Goal: Task Accomplishment & Management: Manage account settings

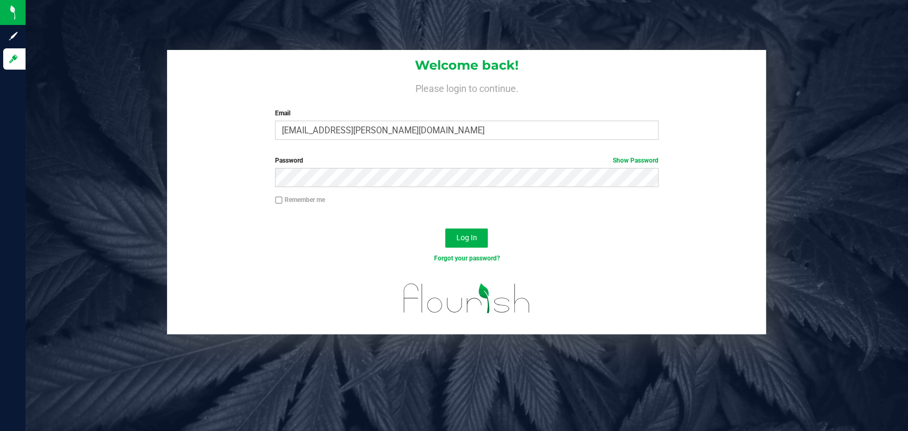
click at [182, 171] on div "Password Show Password" at bounding box center [466, 175] width 599 height 39
click at [445, 229] on button "Log In" at bounding box center [466, 238] width 43 height 19
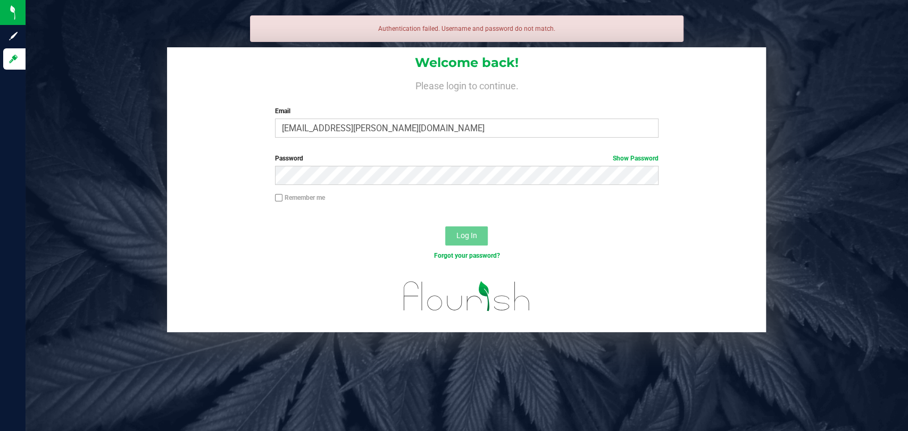
click at [436, 153] on form "Welcome back! Please login to continue. Email [EMAIL_ADDRESS][PERSON_NAME][DOMA…" at bounding box center [466, 189] width 583 height 285
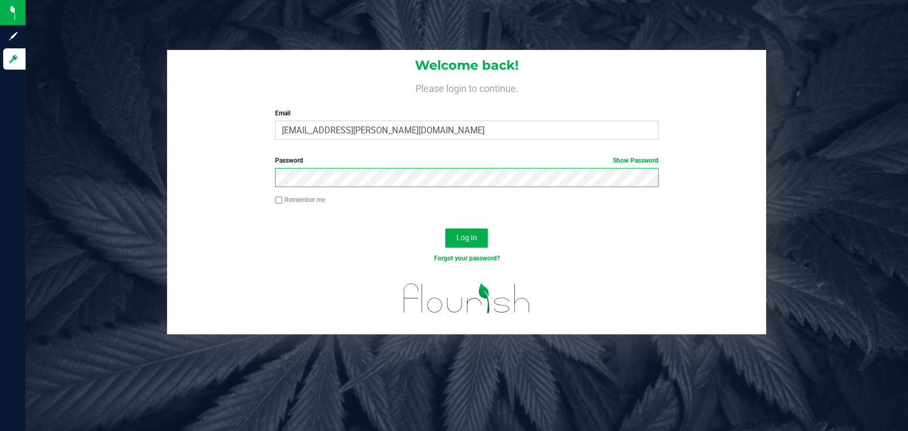
click at [445, 229] on button "Log In" at bounding box center [466, 238] width 43 height 19
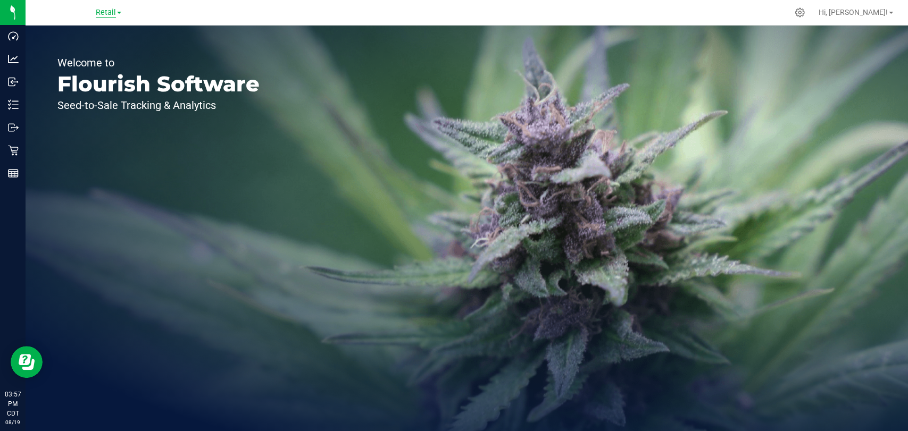
click at [109, 10] on span "Retail" at bounding box center [106, 13] width 20 height 10
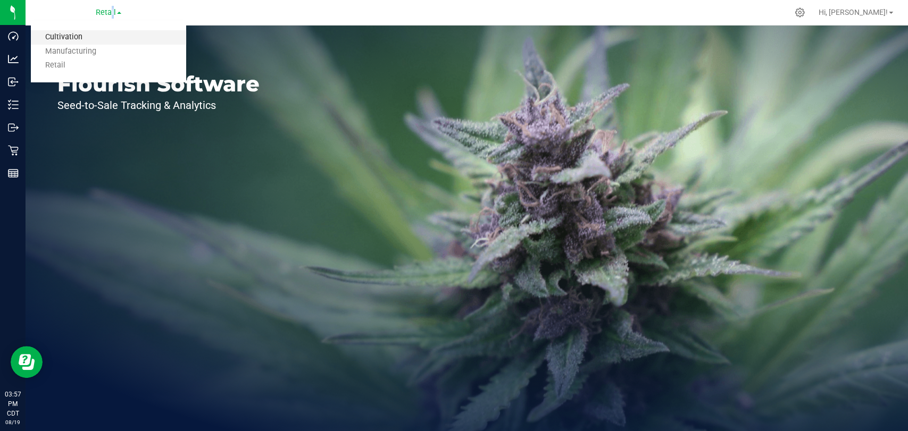
click at [102, 39] on link "Cultivation" at bounding box center [108, 37] width 155 height 14
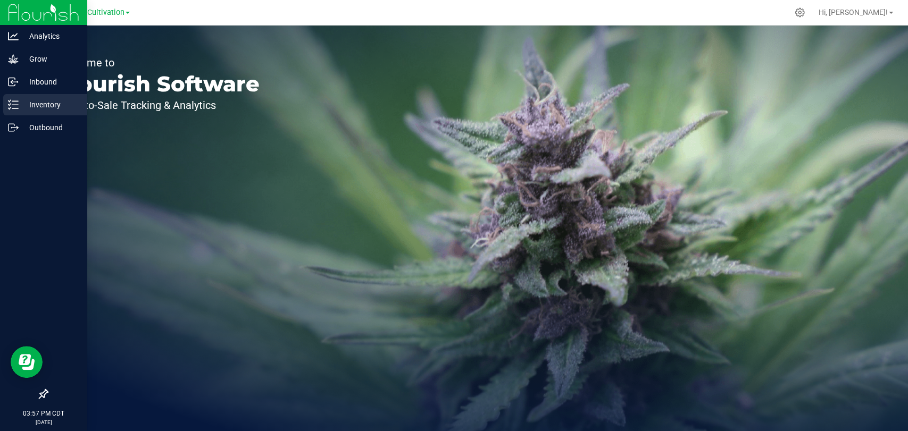
click at [17, 98] on div "Inventory" at bounding box center [45, 104] width 84 height 21
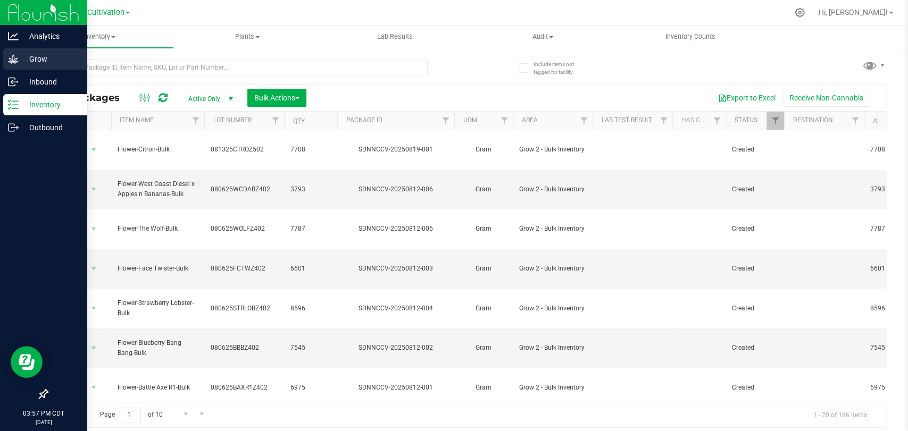
click at [19, 61] on p "Grow" at bounding box center [51, 59] width 64 height 13
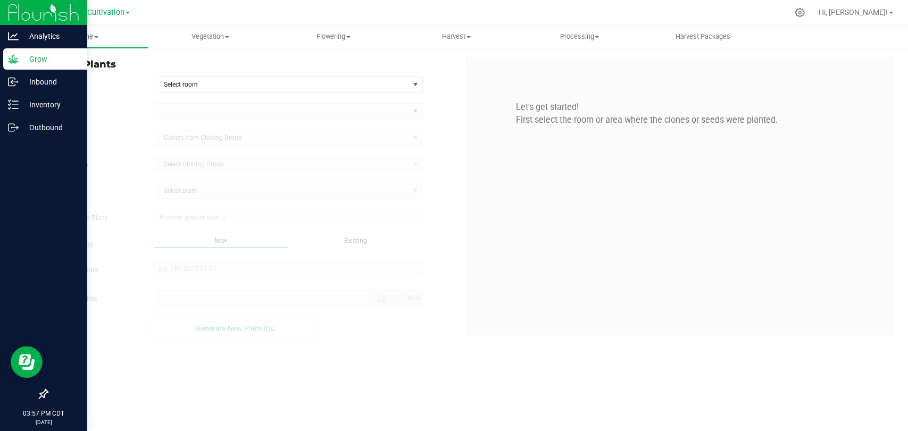
type input "[DATE] 3:57 PM"
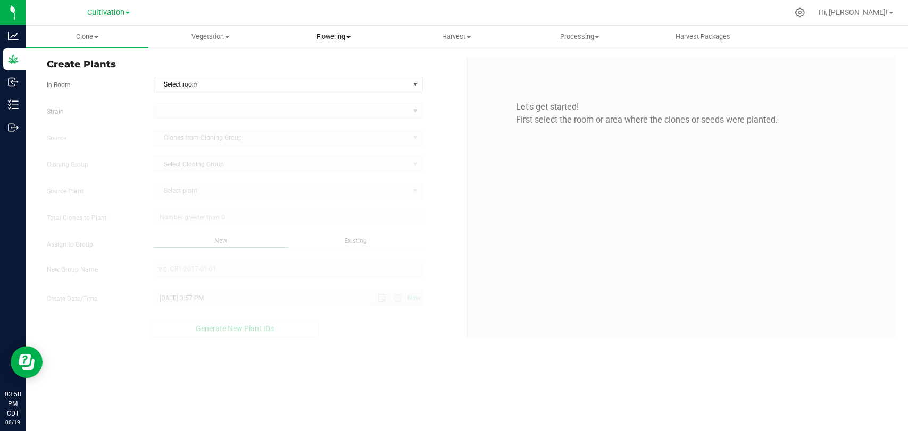
click at [338, 36] on span "Flowering" at bounding box center [333, 37] width 122 height 10
click at [341, 90] on span "Flowering plants" at bounding box center [315, 89] width 86 height 9
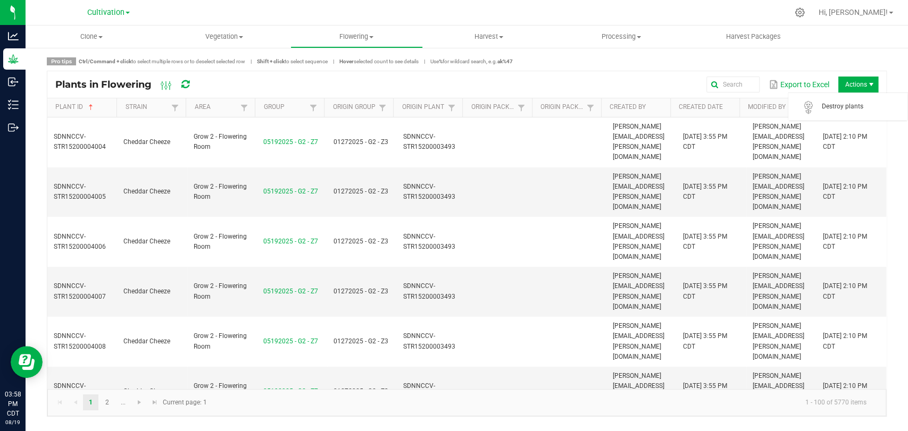
click at [865, 83] on span "Actions" at bounding box center [858, 85] width 40 height 16
click at [850, 107] on span "Destroy plants" at bounding box center [861, 106] width 80 height 9
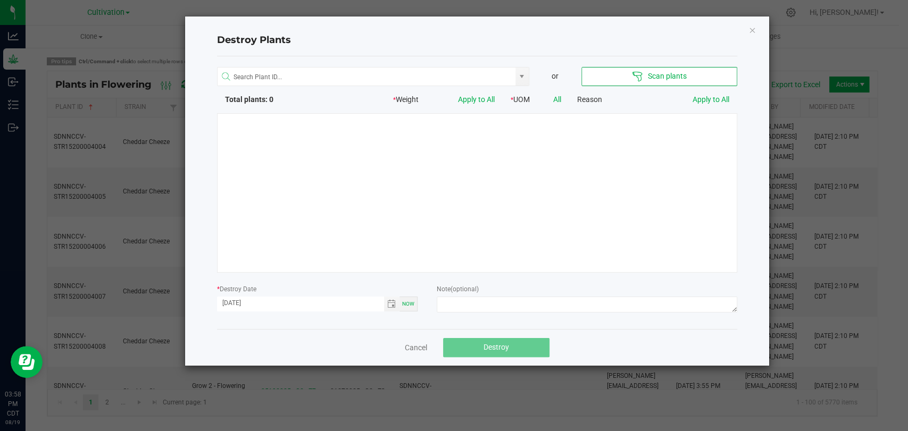
click at [533, 147] on div at bounding box center [477, 193] width 520 height 160
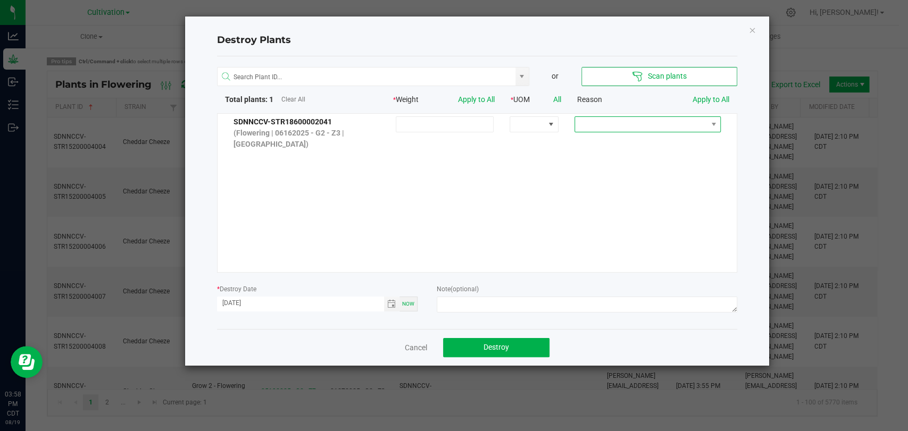
click at [659, 122] on span at bounding box center [641, 124] width 132 height 15
click at [656, 208] on li "Hermed Out" at bounding box center [640, 216] width 143 height 18
click at [394, 307] on span "Toggle calendar" at bounding box center [391, 304] width 9 height 9
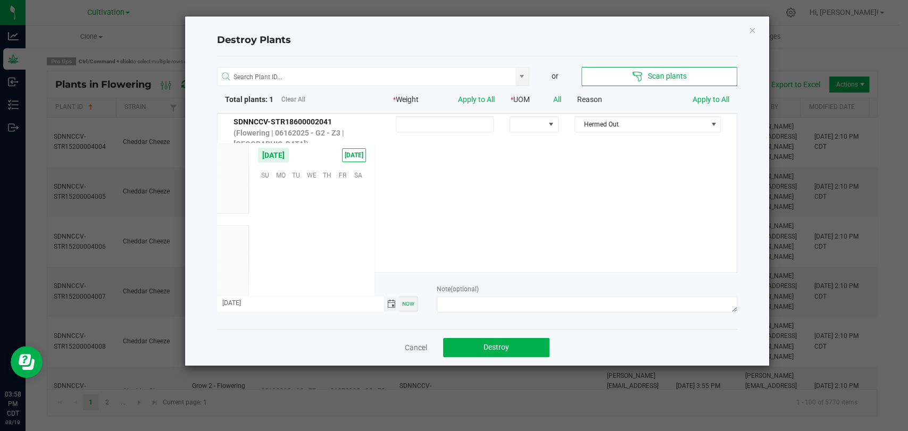
scroll to position [172388, 0]
click at [285, 240] on span "18" at bounding box center [280, 241] width 15 height 16
type input "[DATE]"
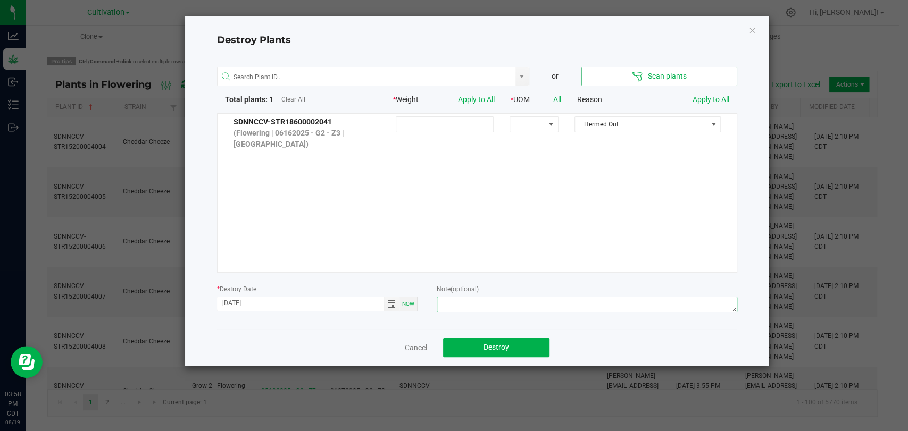
click at [523, 306] on textarea at bounding box center [587, 305] width 300 height 16
type textarea "H"
type textarea "Dead - [PERSON_NAME]"
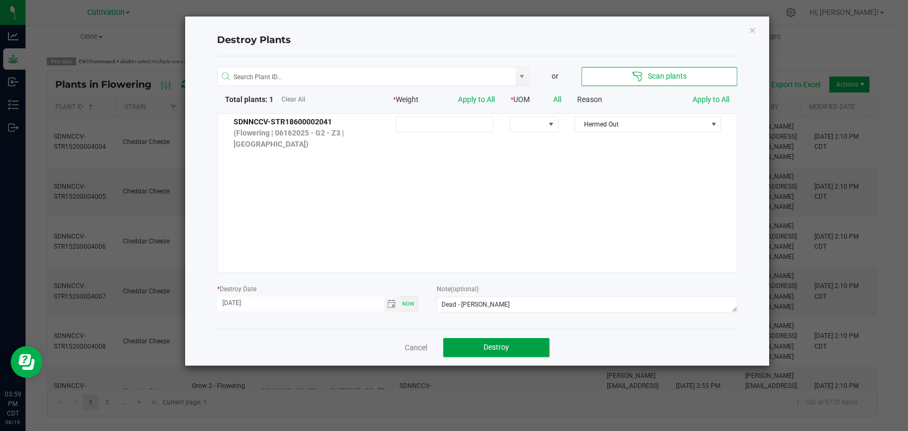
click at [518, 344] on button "Destroy" at bounding box center [496, 347] width 106 height 19
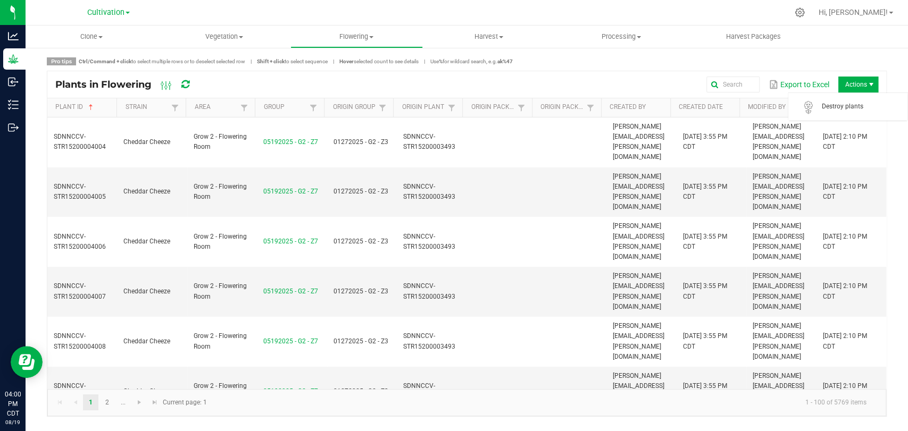
click at [849, 87] on span "Actions" at bounding box center [858, 85] width 40 height 16
click at [230, 30] on uib-tab-heading "Vegetation Veg groups Veg plants Mother groups Mother plants Apply to plants" at bounding box center [223, 36] width 131 height 21
click at [239, 76] on li "Veg plants" at bounding box center [224, 77] width 132 height 13
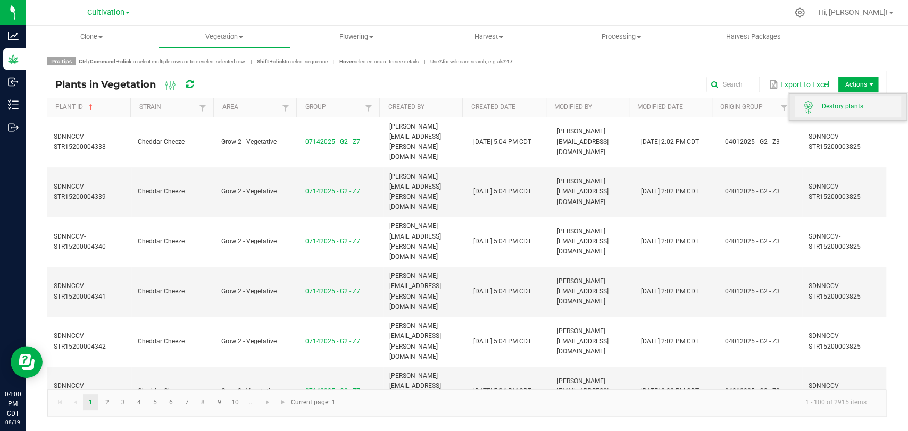
click at [861, 99] on span "Destroy plants" at bounding box center [848, 106] width 106 height 21
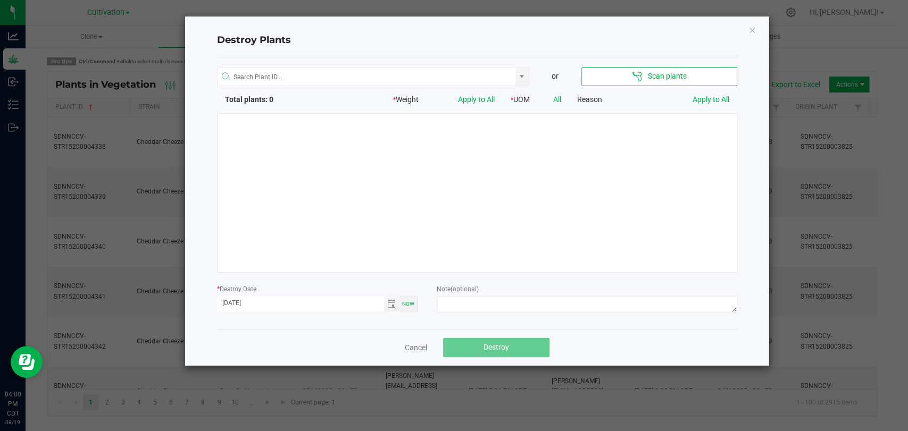
click at [475, 188] on div at bounding box center [477, 193] width 520 height 160
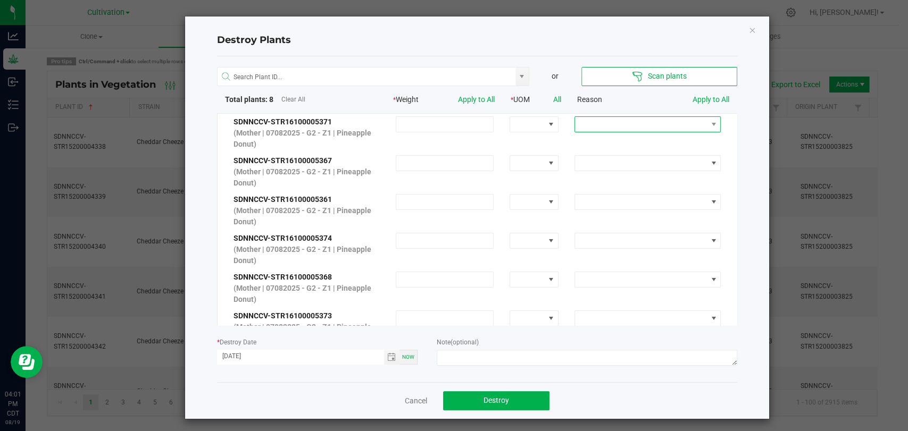
click at [672, 125] on span at bounding box center [641, 124] width 132 height 15
click at [637, 143] on li "Extra" at bounding box center [635, 142] width 143 height 18
click at [717, 101] on link "Apply to All" at bounding box center [710, 99] width 37 height 9
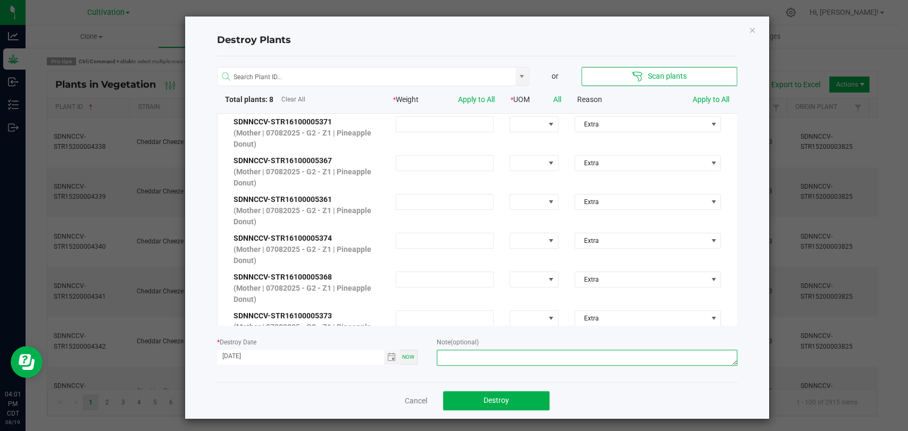
click at [546, 354] on textarea at bounding box center [587, 358] width 300 height 16
type textarea "Extra Moms - [PERSON_NAME]"
click at [515, 398] on button "Destroy" at bounding box center [496, 400] width 106 height 19
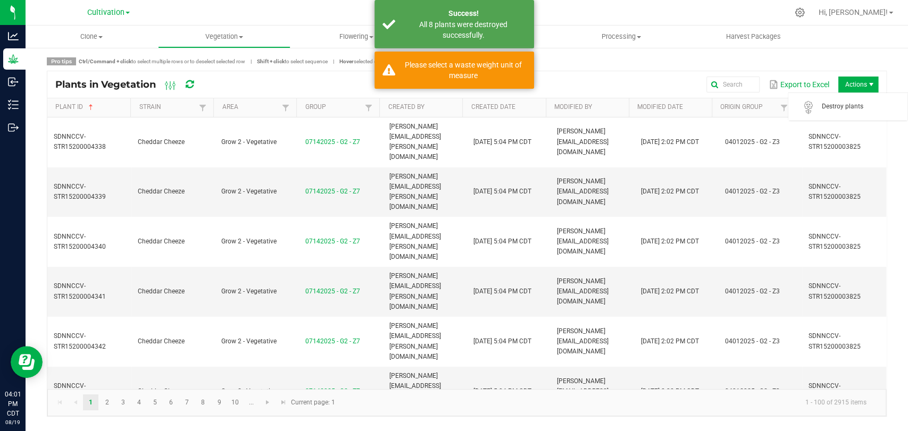
click at [851, 81] on span "Actions" at bounding box center [858, 85] width 40 height 16
click at [847, 102] on span "Destroy plants" at bounding box center [861, 106] width 80 height 9
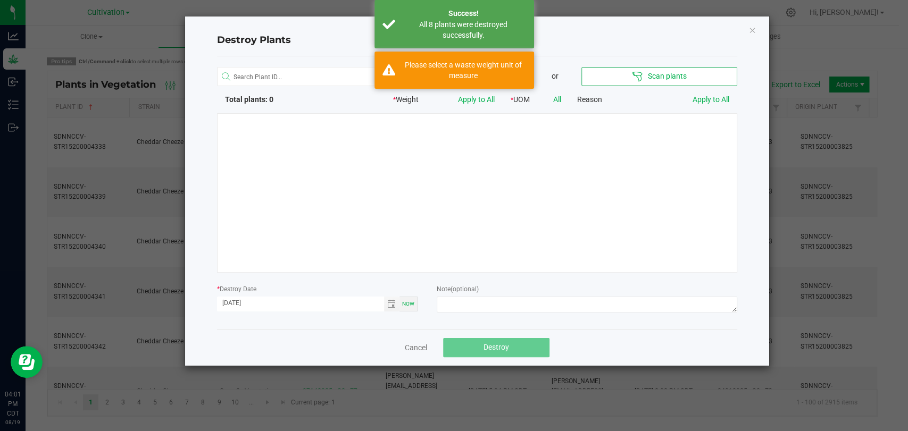
click at [466, 186] on div at bounding box center [477, 193] width 520 height 160
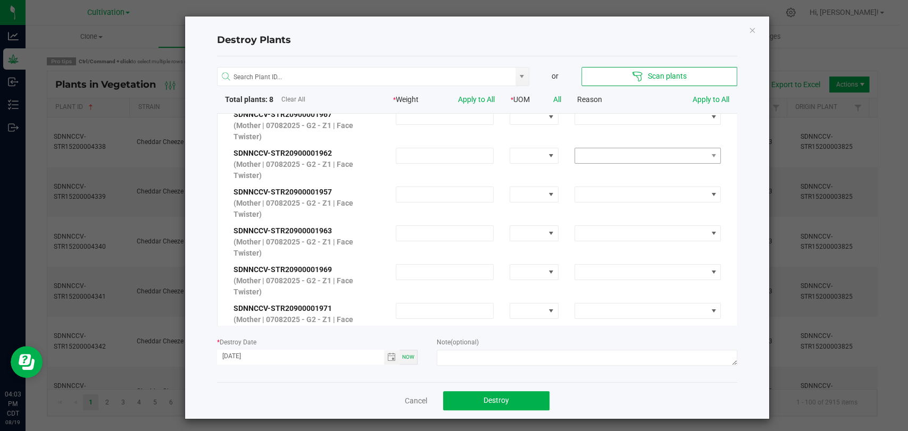
scroll to position [0, 0]
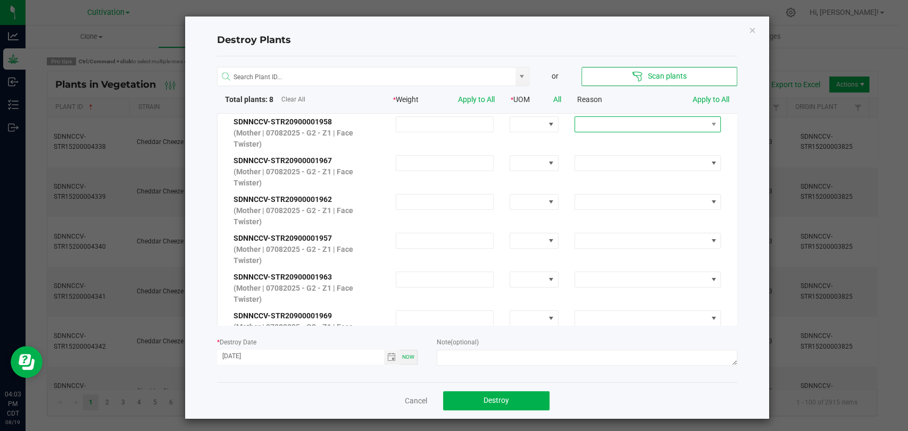
click at [613, 129] on span at bounding box center [641, 124] width 132 height 15
click at [629, 198] on li "Extra" at bounding box center [635, 198] width 143 height 18
click at [704, 94] on span "Apply to All" at bounding box center [710, 99] width 37 height 11
click at [706, 101] on link "Apply to All" at bounding box center [710, 99] width 37 height 9
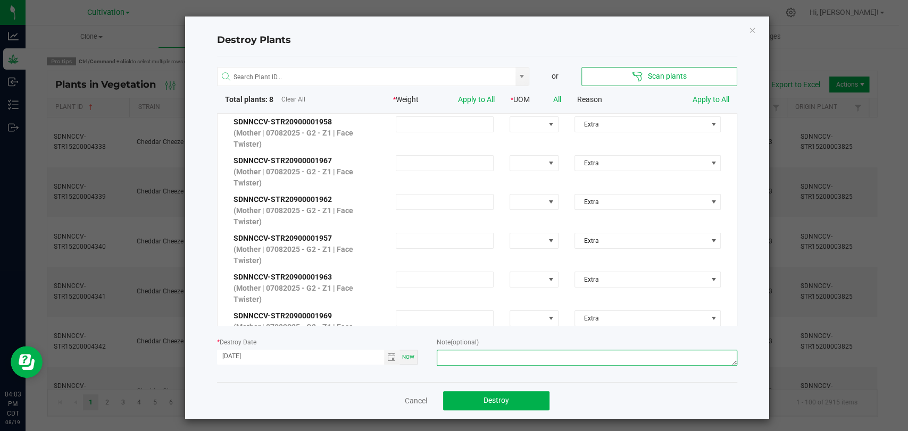
click at [502, 350] on textarea at bounding box center [587, 358] width 300 height 16
drag, startPoint x: 531, startPoint y: 355, endPoint x: 320, endPoint y: 358, distance: 211.7
click at [320, 358] on form "* Destroy Date [DATE] Now Note (optional) Extra moms - [PERSON_NAME]" at bounding box center [477, 353] width 520 height 32
click at [526, 354] on textarea "Extra moms - [PERSON_NAME]" at bounding box center [587, 358] width 300 height 16
type textarea "Extra moms - [PERSON_NAME]"
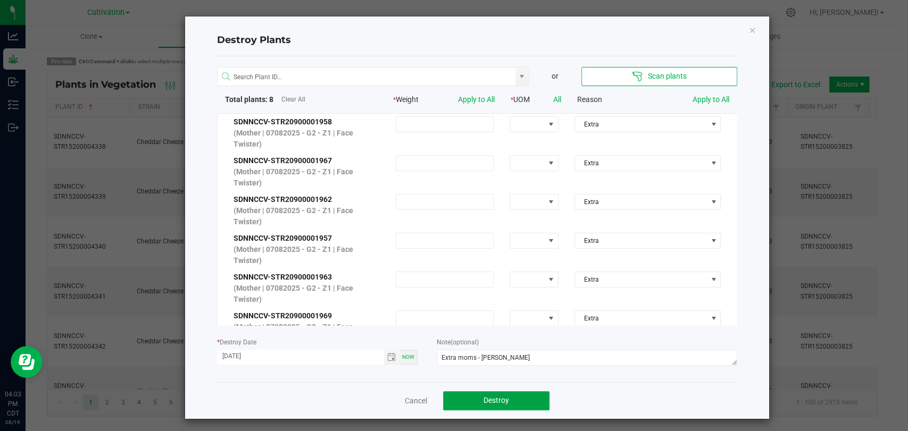
click at [517, 394] on button "Destroy" at bounding box center [496, 400] width 106 height 19
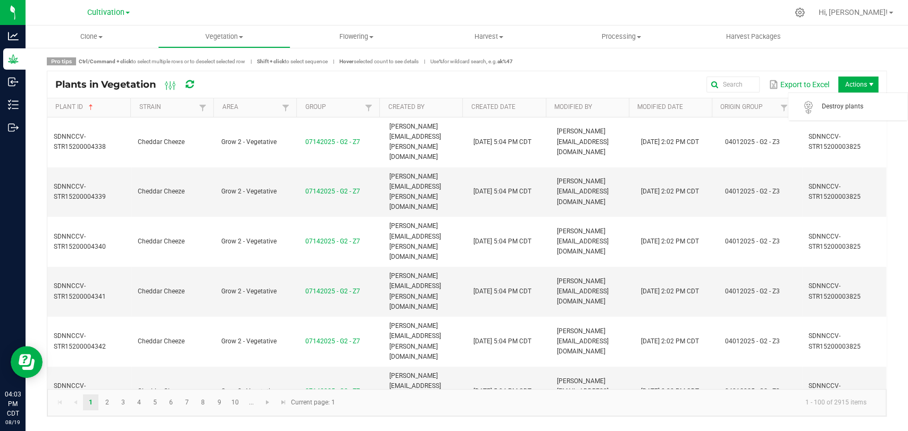
click at [864, 82] on span "Actions" at bounding box center [858, 85] width 40 height 16
click at [854, 107] on span "Destroy plants" at bounding box center [861, 106] width 80 height 9
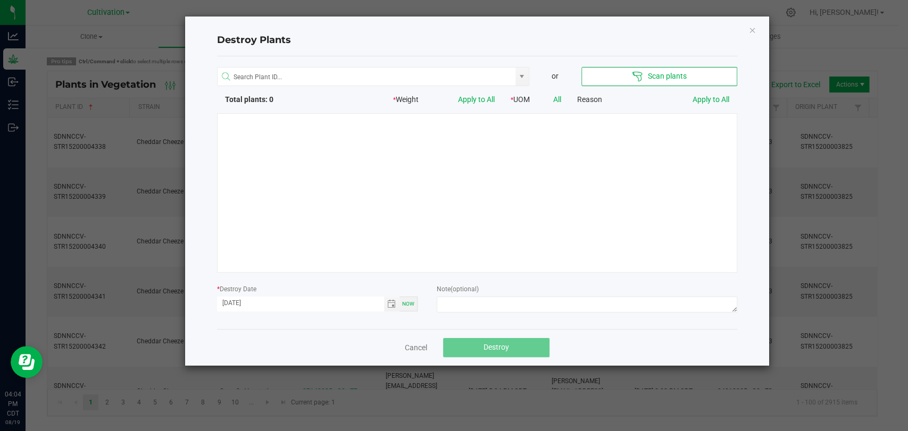
click at [404, 181] on div at bounding box center [477, 193] width 520 height 160
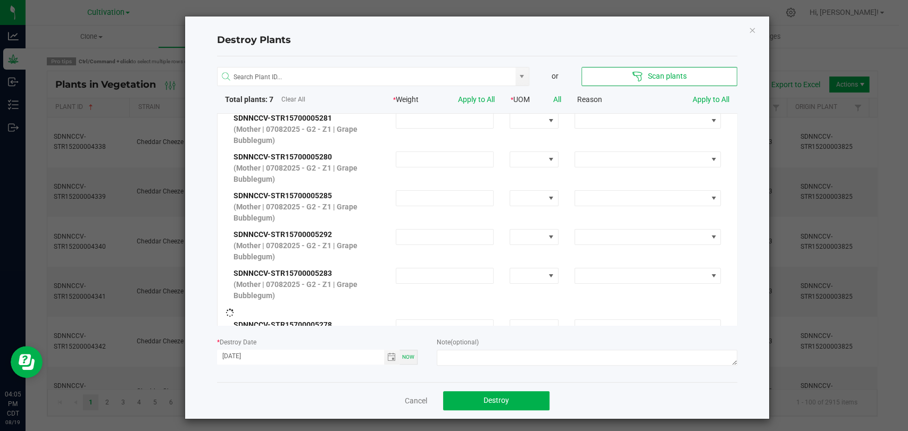
scroll to position [81, 0]
click at [387, 359] on span "Toggle calendar" at bounding box center [391, 357] width 9 height 9
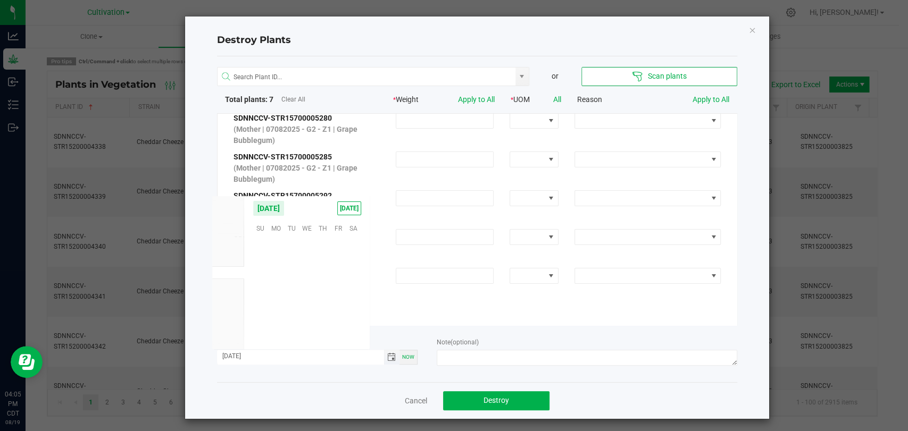
scroll to position [172388, 0]
click at [387, 357] on span "Toggle calendar" at bounding box center [391, 357] width 9 height 9
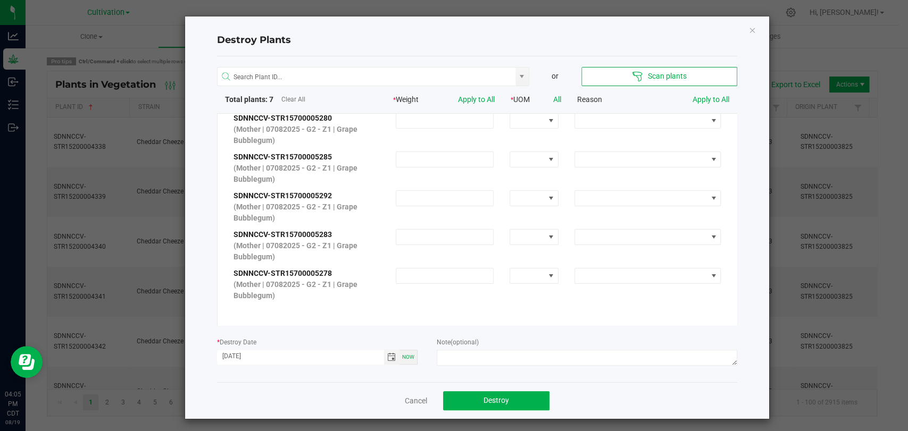
scroll to position [0, 0]
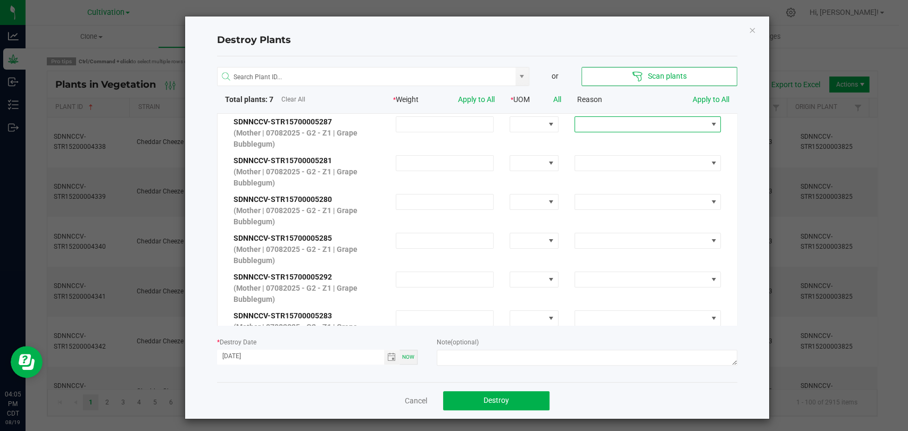
click at [644, 125] on span at bounding box center [641, 124] width 132 height 15
click at [643, 189] on li "Extra" at bounding box center [635, 198] width 143 height 18
click at [698, 102] on link "Apply to All" at bounding box center [710, 99] width 37 height 9
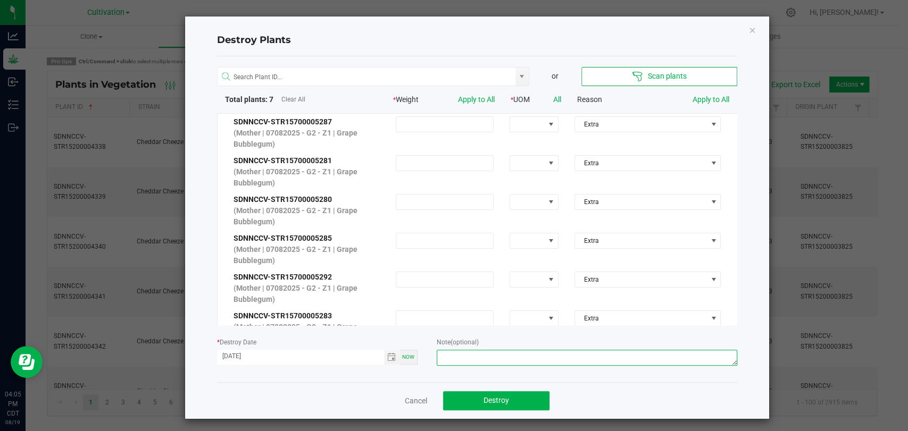
click at [593, 350] on textarea at bounding box center [587, 358] width 300 height 16
type textarea "Extra moms - [PERSON_NAME]"
click at [527, 402] on button "Destroy" at bounding box center [496, 400] width 106 height 19
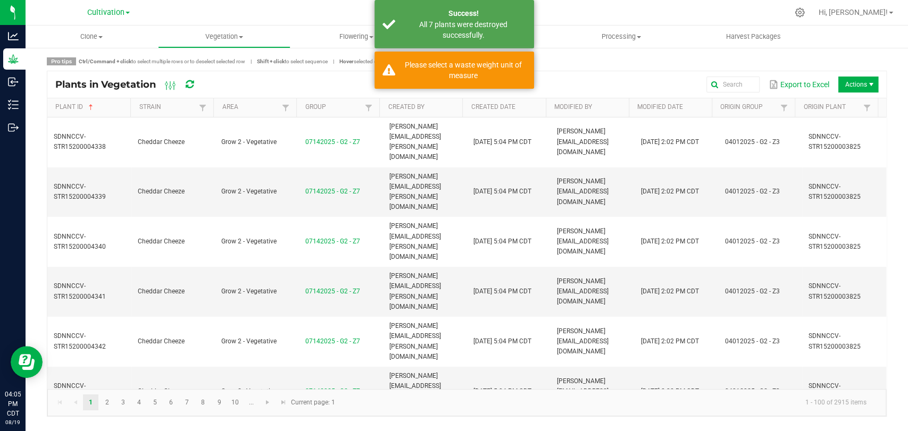
click at [853, 86] on span "Actions" at bounding box center [858, 85] width 40 height 16
click at [848, 104] on span "Destroy plants" at bounding box center [861, 106] width 80 height 9
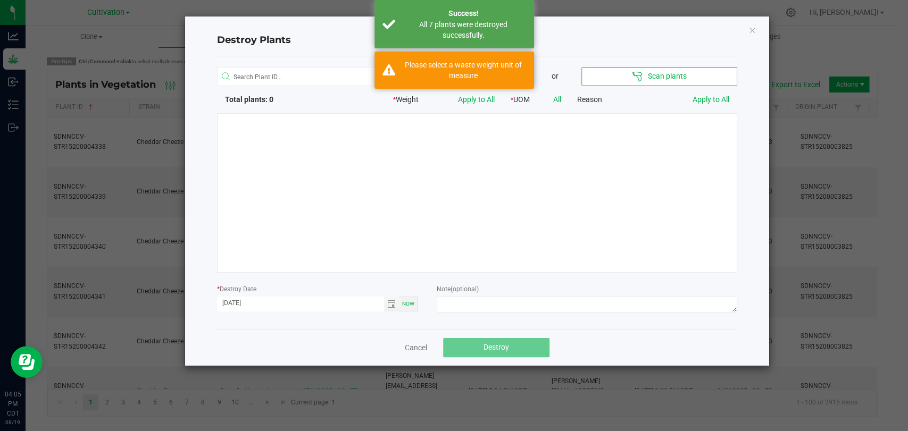
click at [523, 168] on div at bounding box center [477, 193] width 520 height 160
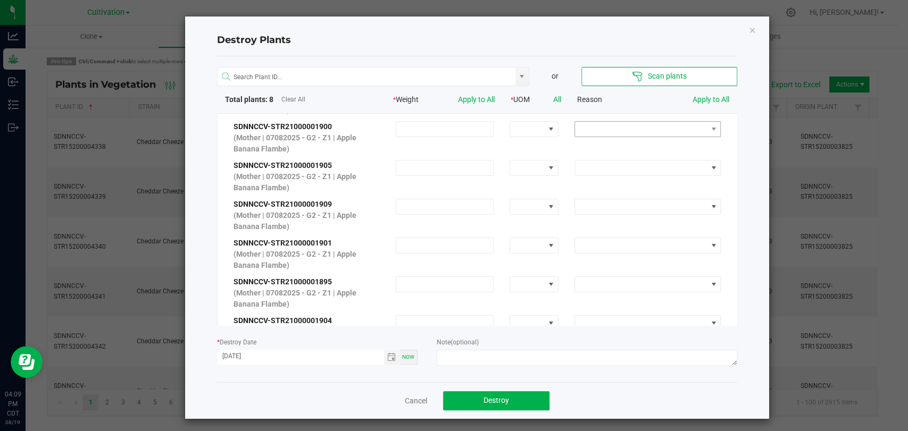
scroll to position [0, 0]
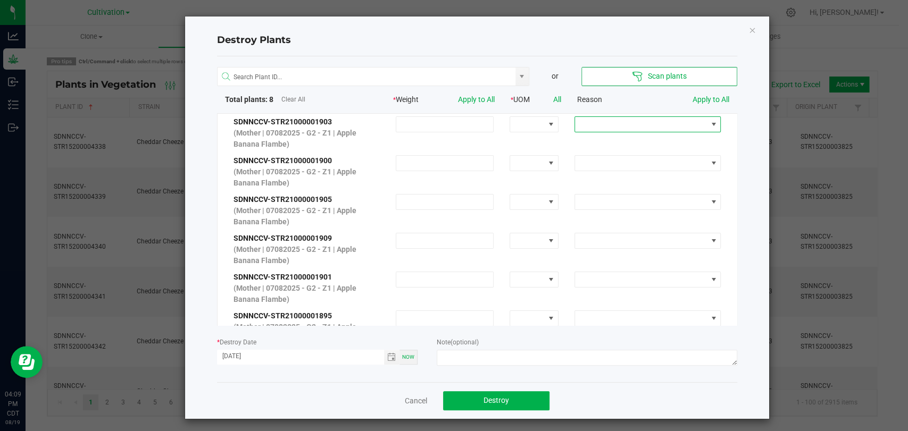
click at [673, 129] on span at bounding box center [641, 124] width 132 height 15
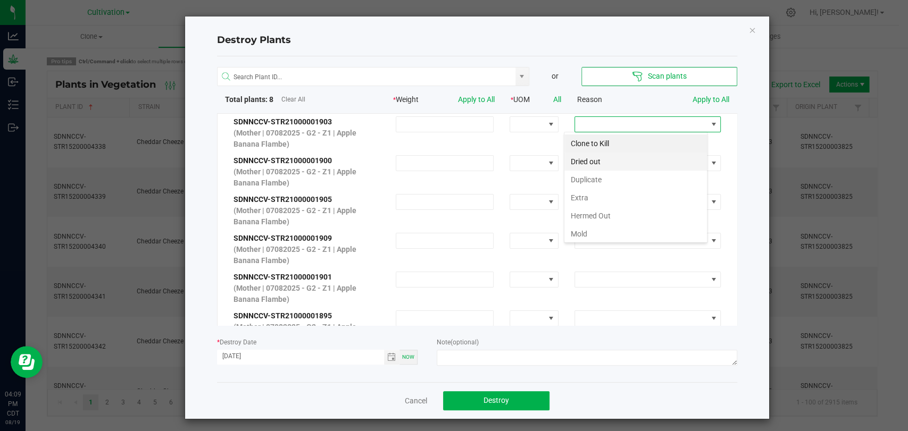
scroll to position [15, 143]
click at [661, 194] on li "Extra" at bounding box center [635, 198] width 143 height 18
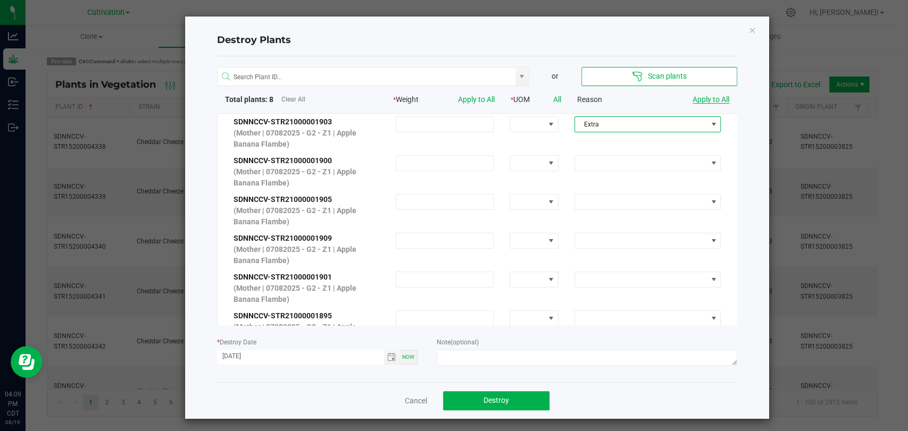
click at [708, 99] on link "Apply to All" at bounding box center [710, 99] width 37 height 9
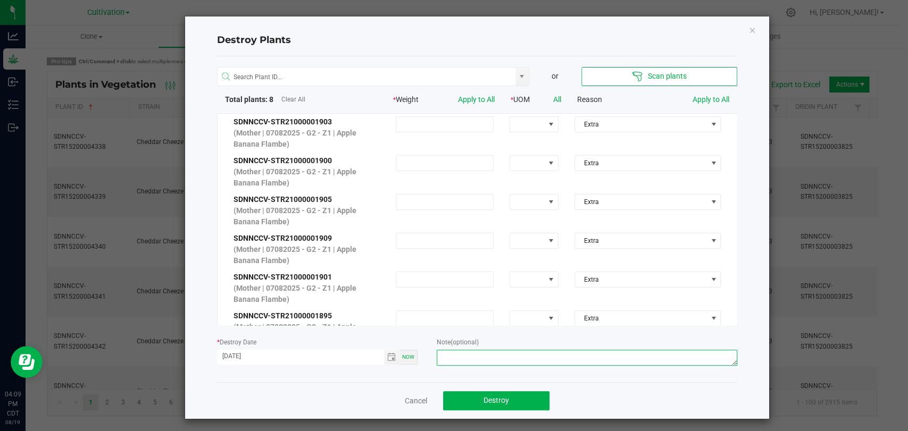
click at [552, 355] on textarea at bounding box center [587, 358] width 300 height 16
type textarea "Extra moms - [PERSON_NAME]"
click at [505, 400] on button "Destroy" at bounding box center [496, 400] width 106 height 19
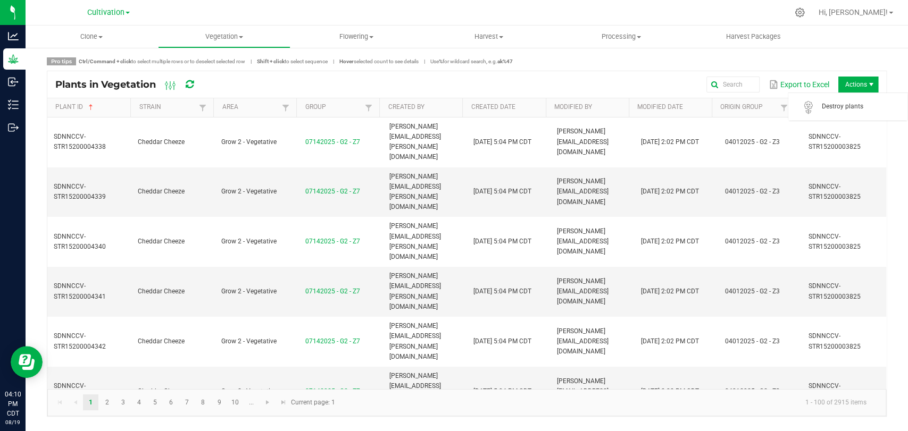
click at [866, 85] on span "Actions" at bounding box center [858, 85] width 40 height 16
click at [860, 106] on span "Destroy plants" at bounding box center [861, 106] width 80 height 9
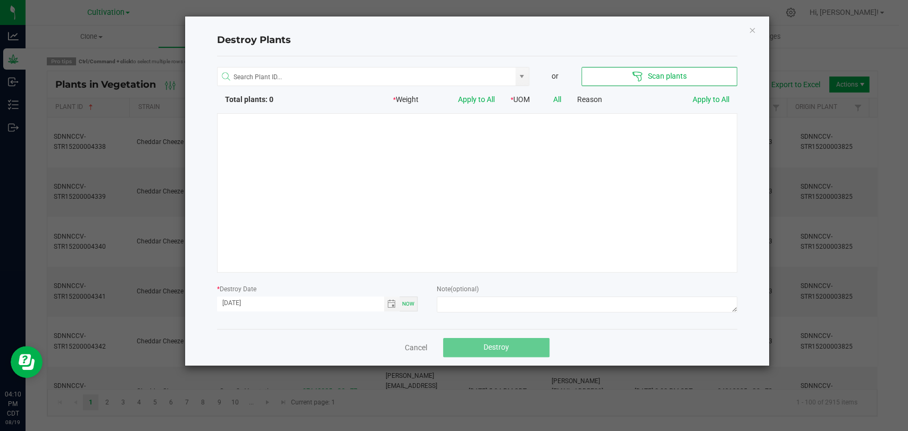
click at [451, 139] on div at bounding box center [477, 193] width 520 height 160
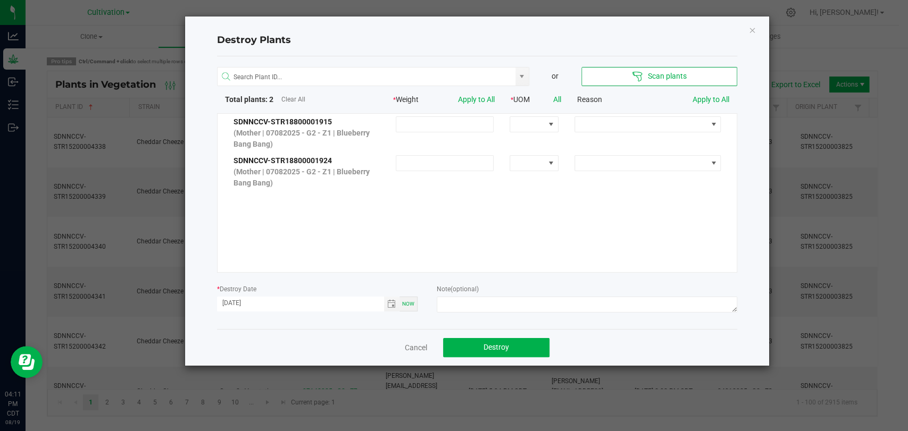
click at [414, 350] on link "Cancel" at bounding box center [416, 348] width 22 height 11
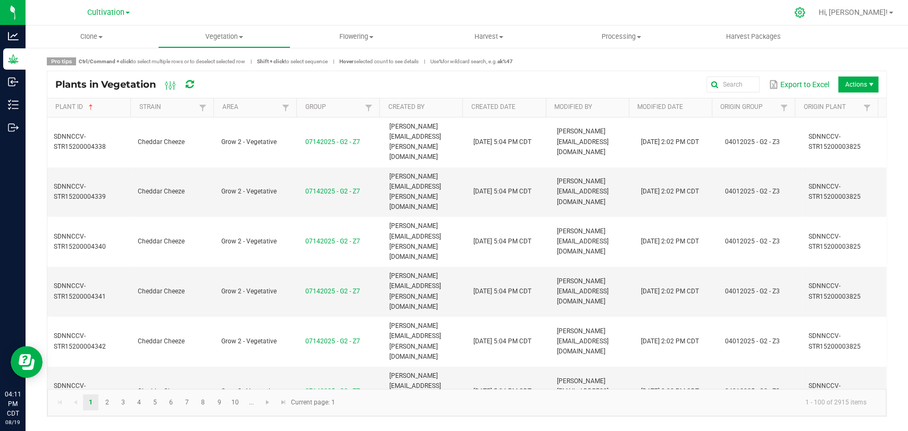
click at [805, 11] on icon at bounding box center [799, 12] width 11 height 11
click at [805, 13] on icon at bounding box center [800, 12] width 10 height 10
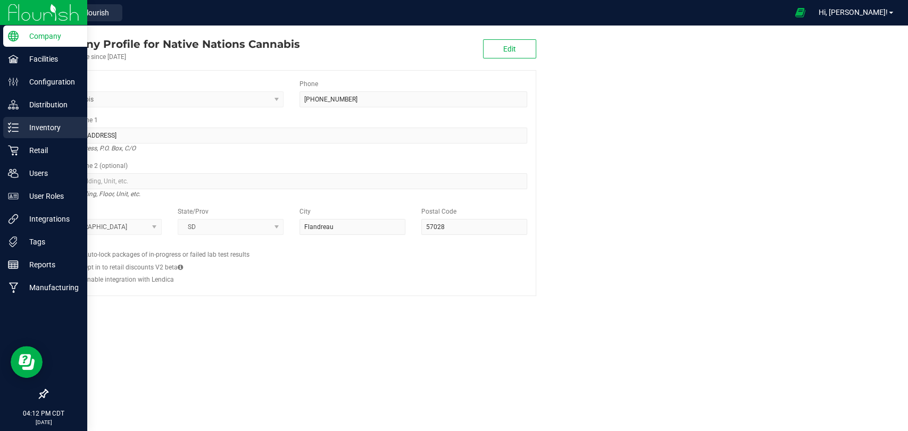
click at [13, 127] on icon at bounding box center [13, 127] width 11 height 11
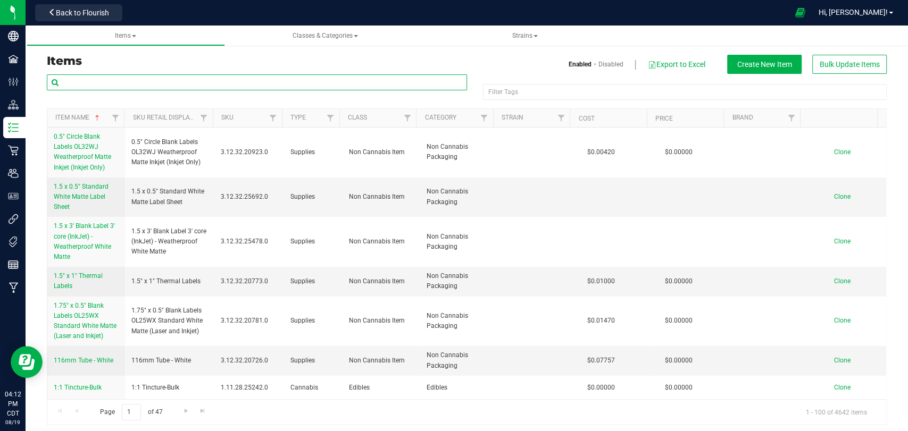
click at [202, 76] on input "text" at bounding box center [257, 82] width 420 height 16
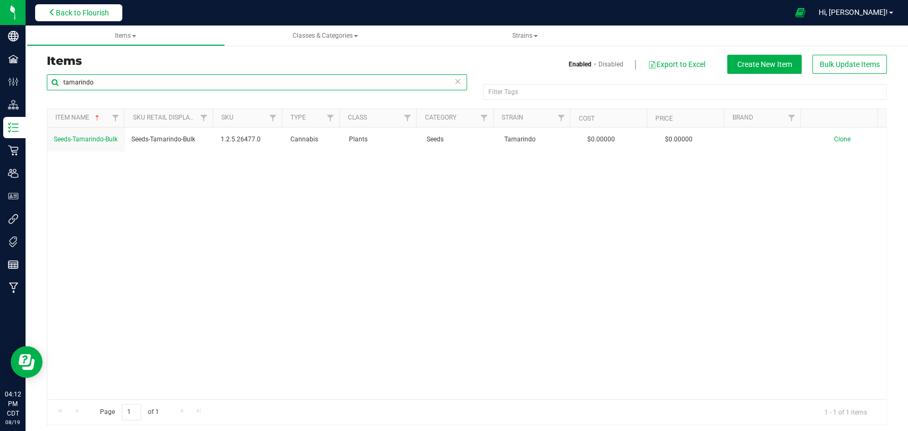
type input "tamarindo"
click at [97, 14] on span "Back to Flourish" at bounding box center [82, 13] width 53 height 9
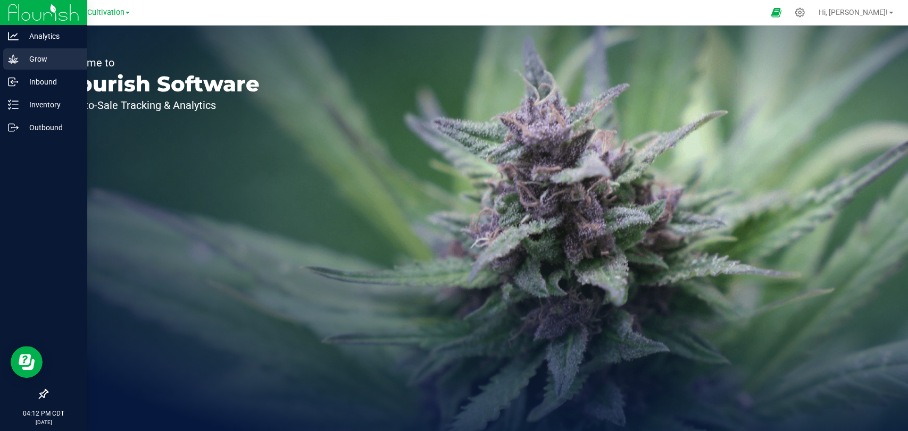
click at [30, 61] on p "Grow" at bounding box center [51, 59] width 64 height 13
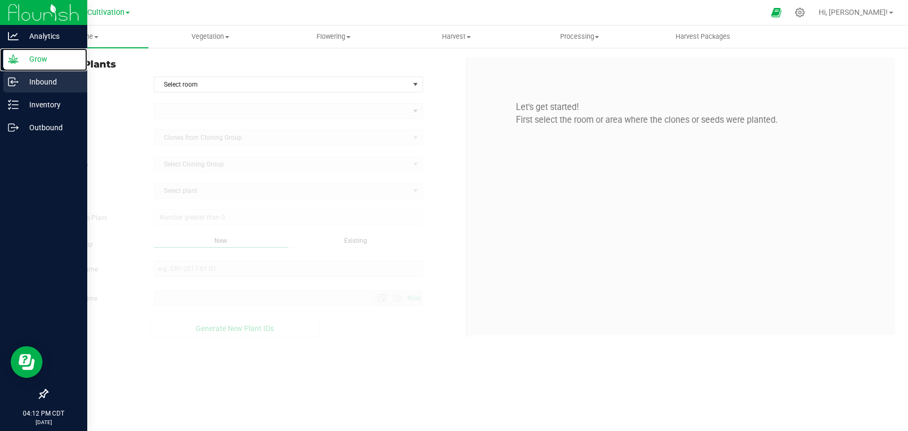
type input "8/19/2025 4:12 PM"
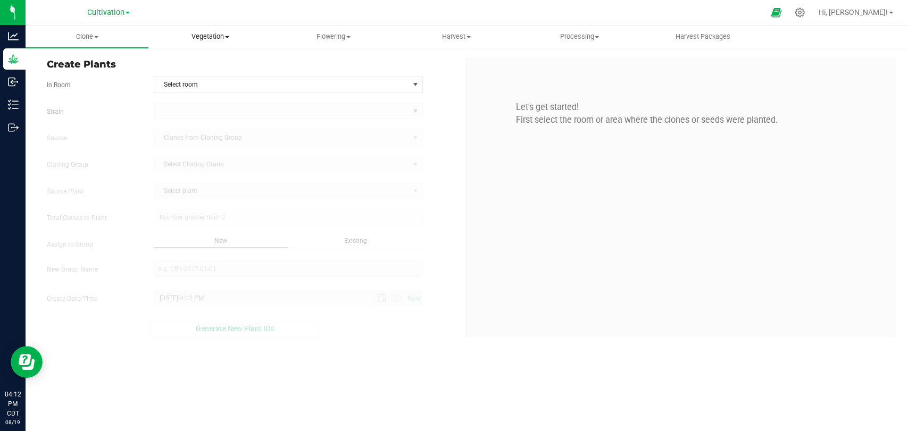
click at [224, 34] on span "Vegetation" at bounding box center [210, 37] width 122 height 10
click at [214, 74] on li "Veg plants" at bounding box center [209, 77] width 123 height 13
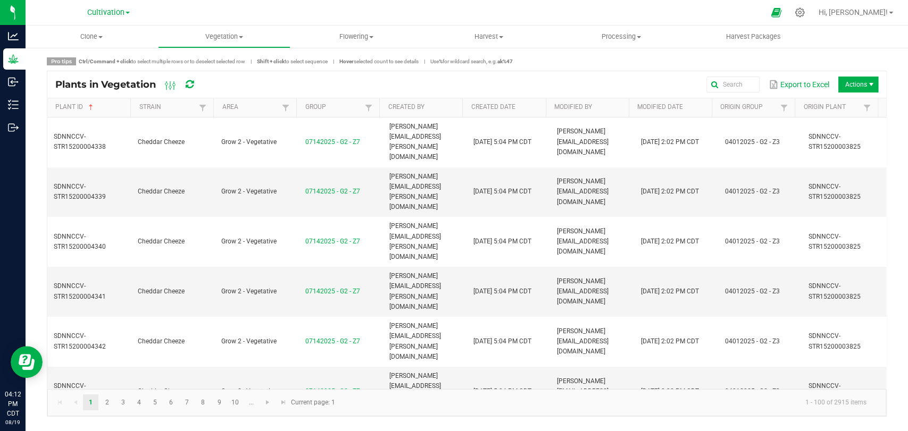
click at [873, 82] on span "Actions" at bounding box center [871, 84] width 9 height 9
click at [850, 104] on span "Destroy plants" at bounding box center [861, 106] width 80 height 9
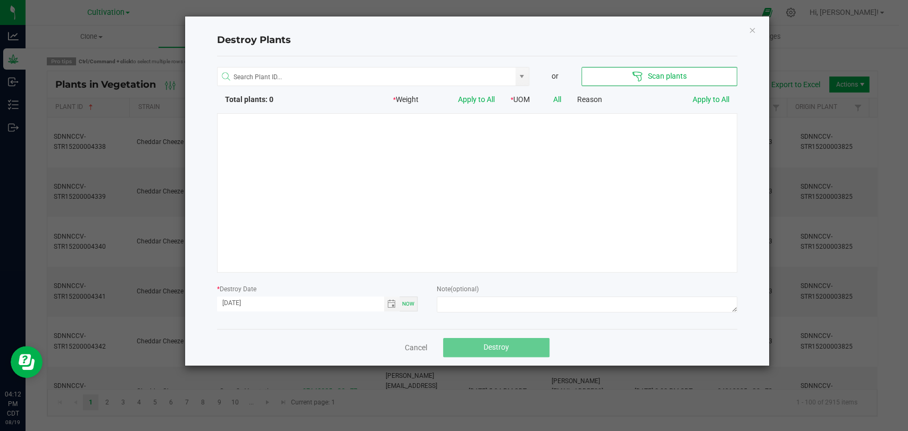
click at [453, 158] on div at bounding box center [477, 193] width 520 height 160
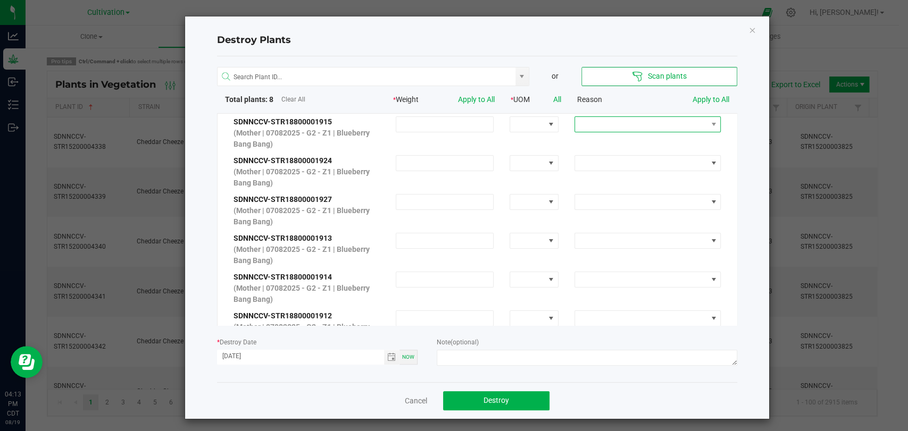
click at [670, 120] on span at bounding box center [641, 124] width 132 height 15
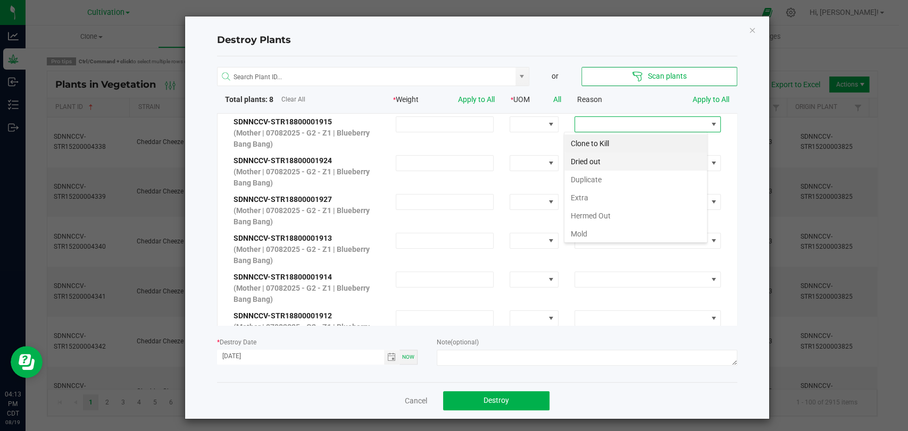
scroll to position [15, 143]
click at [648, 196] on li "Extra" at bounding box center [635, 198] width 143 height 18
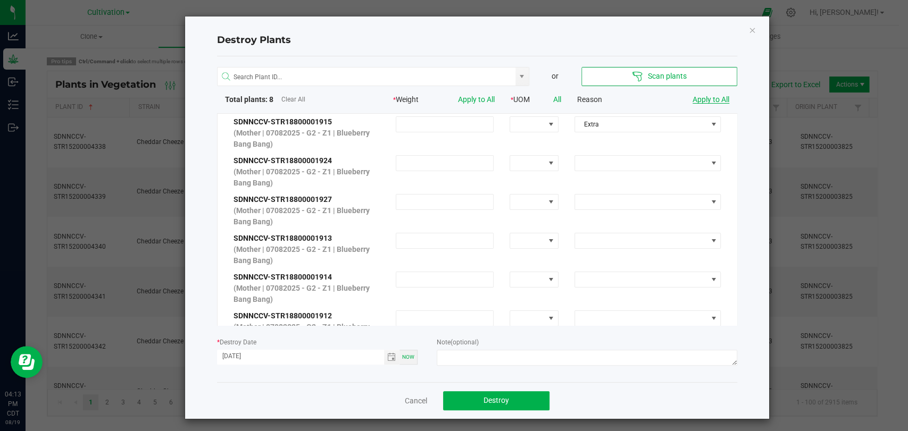
click at [710, 100] on link "Apply to All" at bounding box center [710, 99] width 37 height 9
click at [580, 355] on textarea at bounding box center [587, 358] width 300 height 16
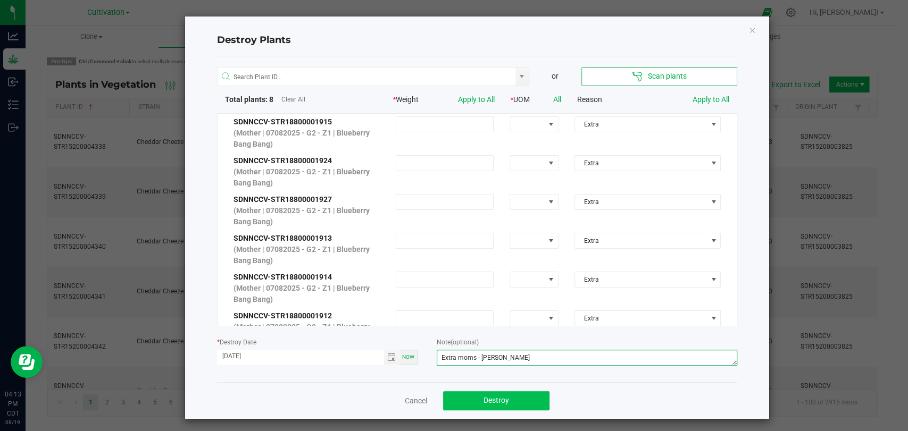
type textarea "Extra moms - [PERSON_NAME]"
click at [522, 402] on button "Destroy" at bounding box center [496, 400] width 106 height 19
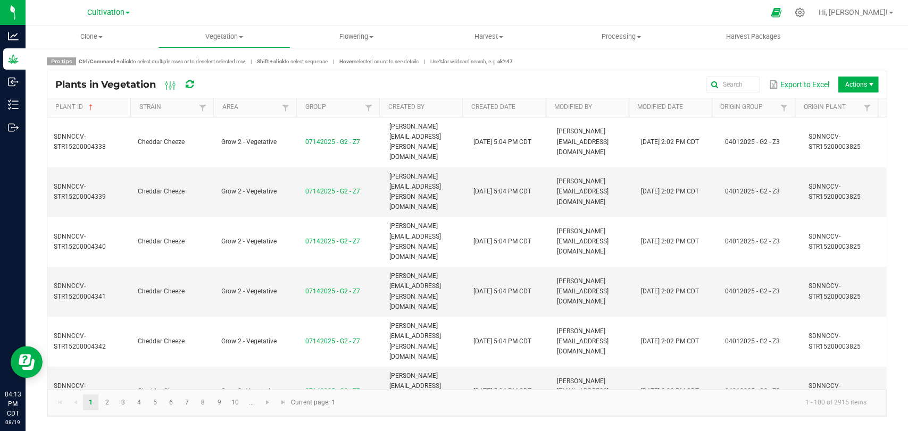
click at [864, 83] on span "Actions" at bounding box center [858, 85] width 40 height 16
click at [856, 99] on span "Destroy plants" at bounding box center [848, 106] width 106 height 21
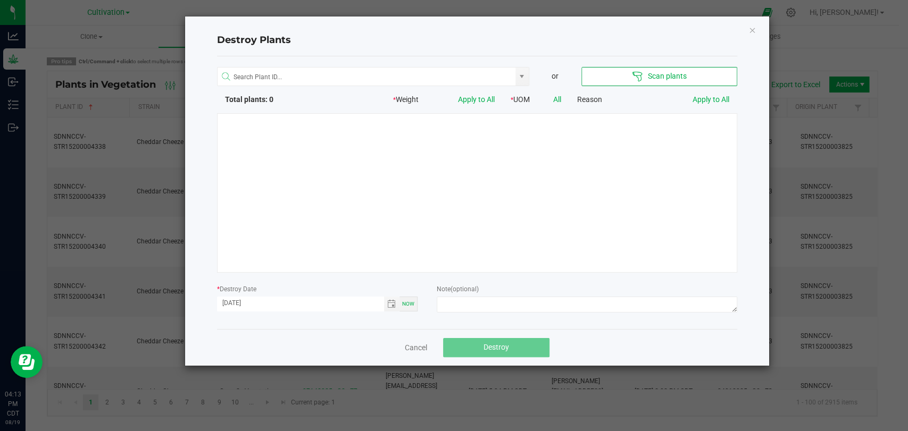
click at [440, 163] on div at bounding box center [477, 193] width 520 height 160
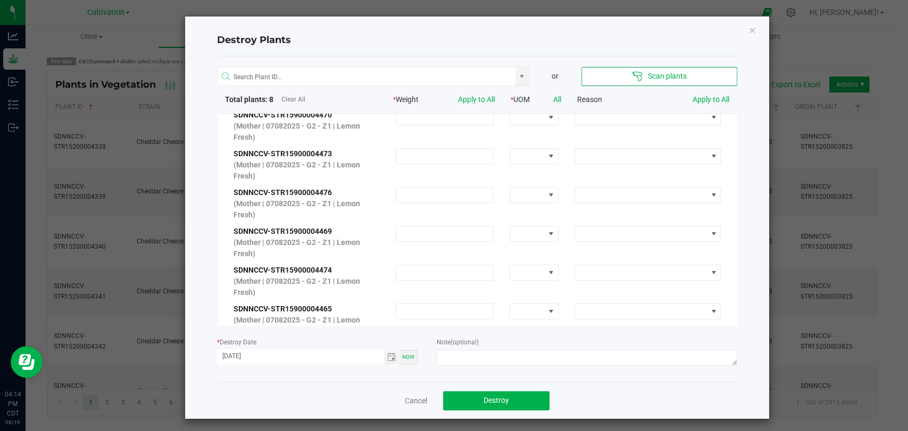
scroll to position [0, 0]
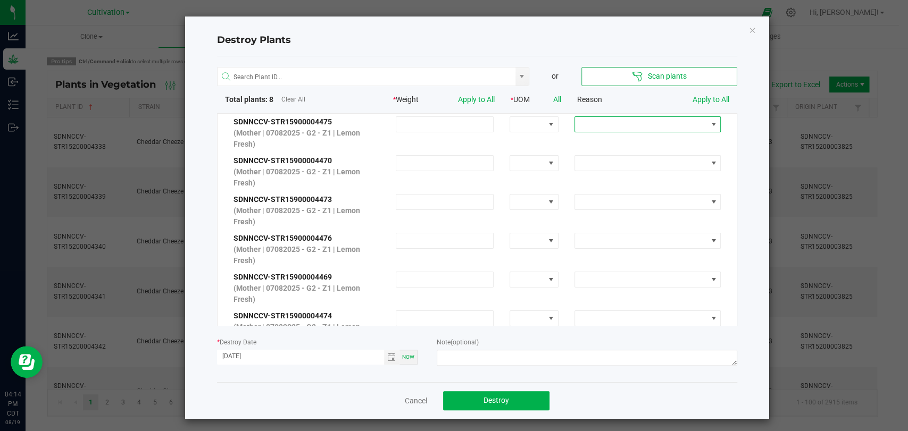
click at [663, 121] on span at bounding box center [641, 124] width 132 height 15
click at [625, 141] on li "Extra" at bounding box center [635, 142] width 143 height 18
click at [698, 99] on link "Apply to All" at bounding box center [710, 99] width 37 height 9
click at [612, 348] on div "Note (optional)" at bounding box center [587, 353] width 300 height 32
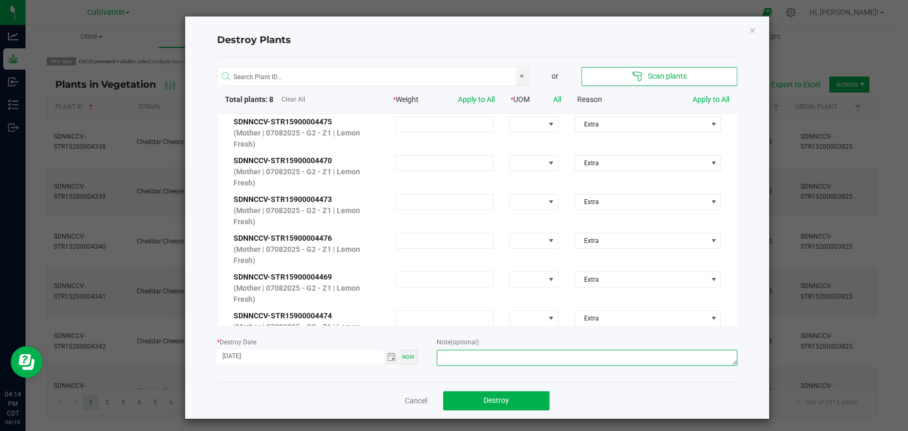
click at [626, 356] on textarea at bounding box center [587, 358] width 300 height 16
type textarea "Extra moms - [PERSON_NAME]"
click at [545, 369] on div "or Scan plants Total plants: 8 Clear All * Weight Apply to All * UOM All Reason…" at bounding box center [477, 219] width 520 height 326
click at [519, 399] on button "Destroy" at bounding box center [496, 400] width 106 height 19
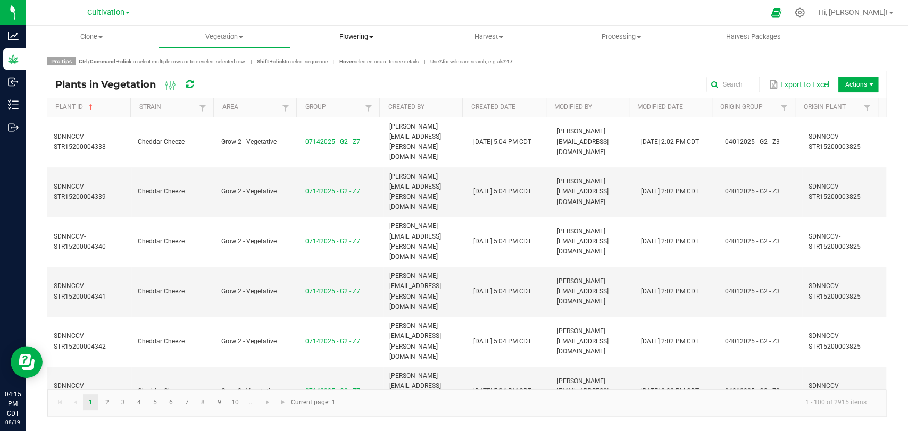
click at [345, 38] on span "Flowering" at bounding box center [356, 37] width 131 height 10
click at [350, 75] on span "Flowering groups" at bounding box center [334, 76] width 88 height 9
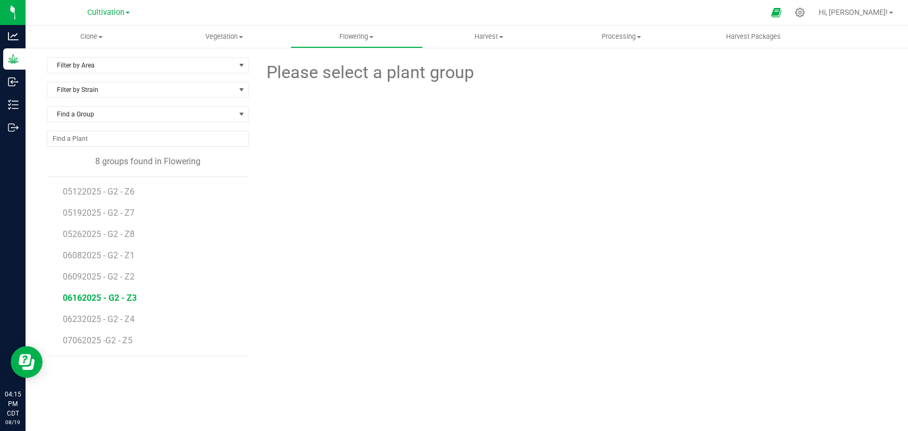
click at [112, 299] on span "06162025 - G2 - Z3" at bounding box center [100, 298] width 74 height 10
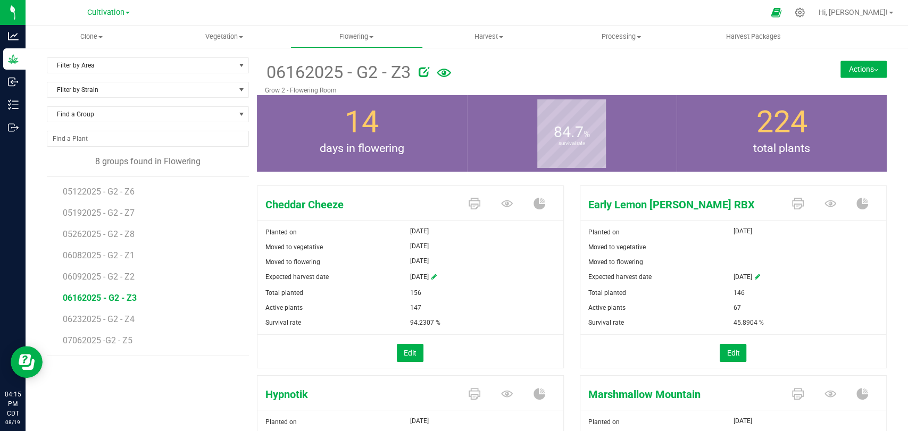
click at [861, 71] on button "Actions" at bounding box center [863, 69] width 46 height 17
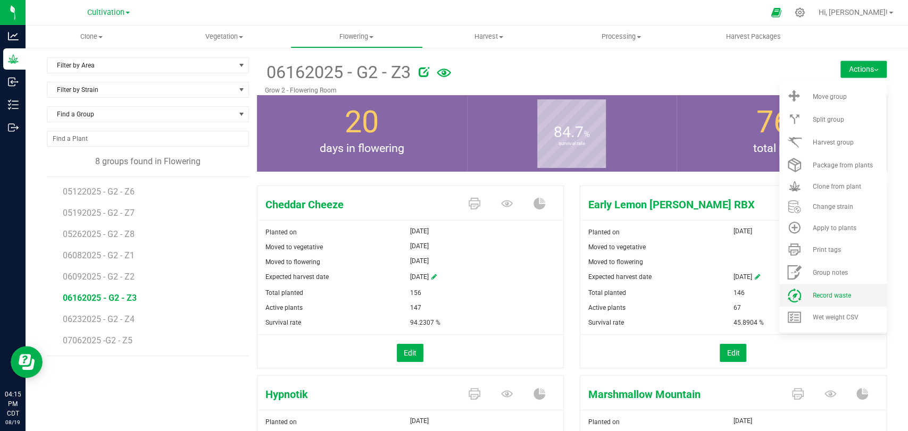
click at [845, 299] on div "Record waste" at bounding box center [848, 295] width 72 height 7
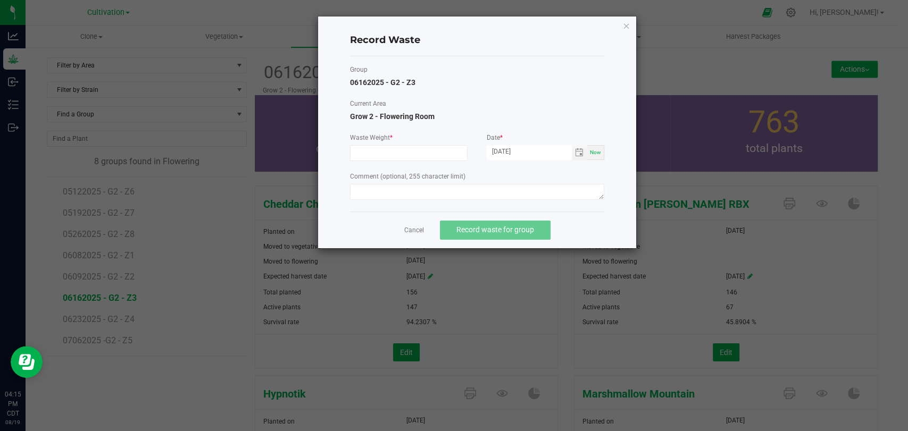
click at [425, 143] on div "Waste Weight *" at bounding box center [409, 147] width 118 height 28
click at [425, 147] on input at bounding box center [408, 153] width 116 height 15
click at [577, 152] on span "Toggle calendar" at bounding box center [579, 152] width 9 height 9
type input "25090.0000 g"
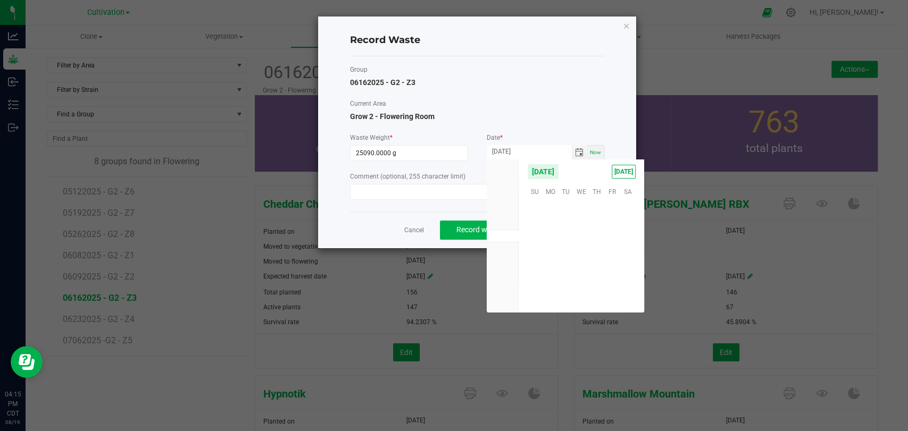
scroll to position [172388, 0]
click at [554, 253] on span "18" at bounding box center [549, 258] width 15 height 16
type input "[DATE]"
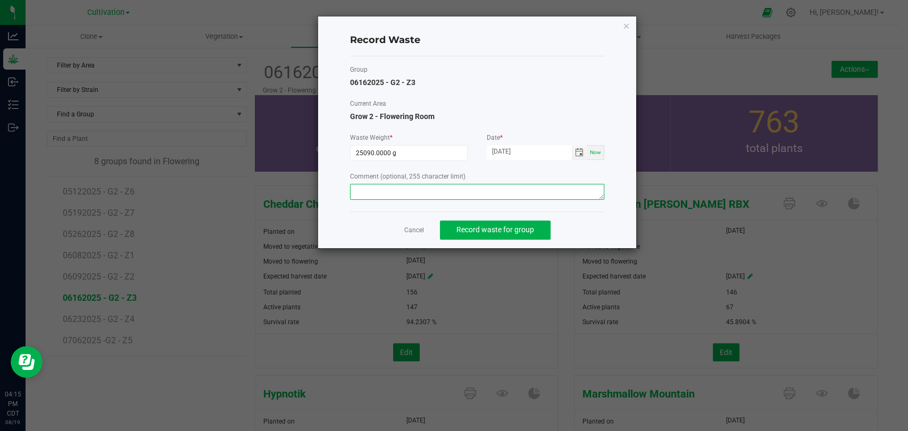
click at [536, 197] on textarea at bounding box center [477, 192] width 254 height 16
type textarea "Flower waste"
click at [521, 223] on button "Record waste for group" at bounding box center [495, 230] width 111 height 19
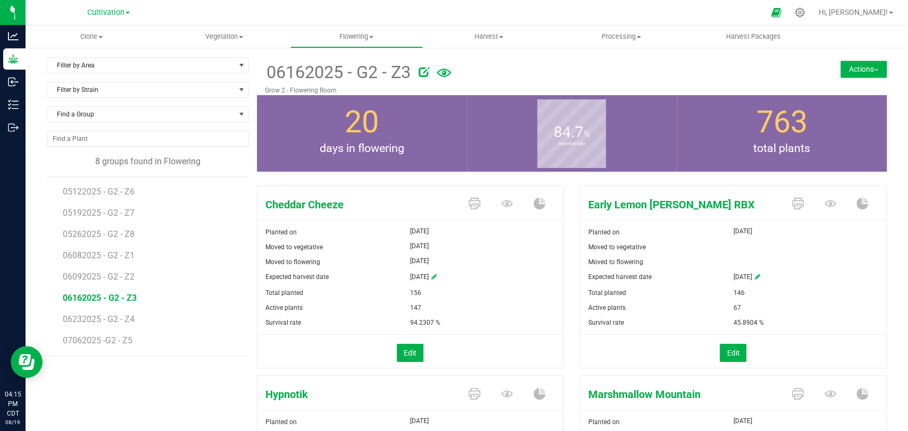
click at [851, 65] on button "Actions" at bounding box center [863, 69] width 46 height 17
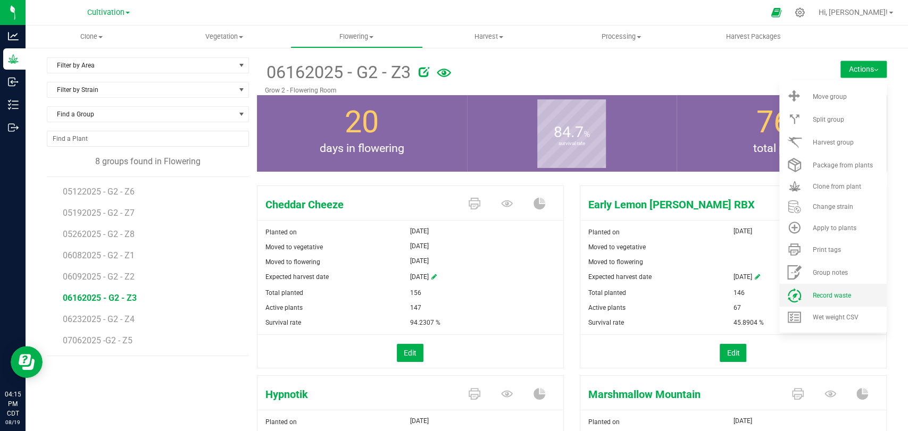
click at [812, 296] on span "Record waste" at bounding box center [831, 295] width 38 height 7
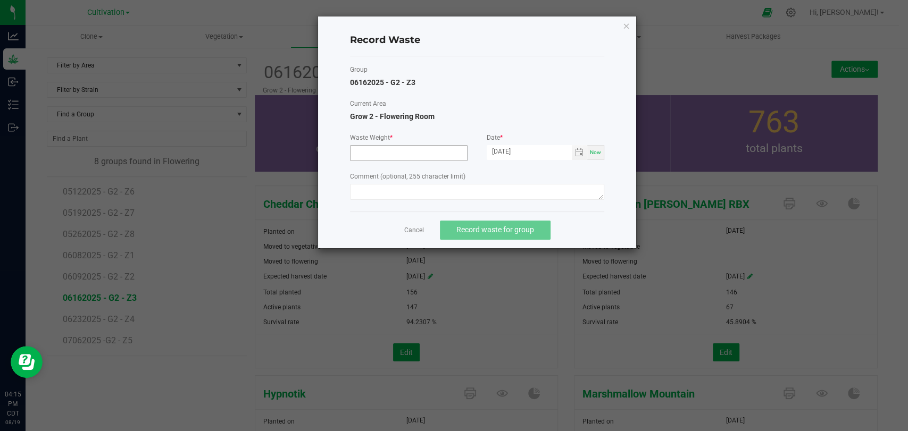
click at [407, 154] on input at bounding box center [408, 153] width 116 height 15
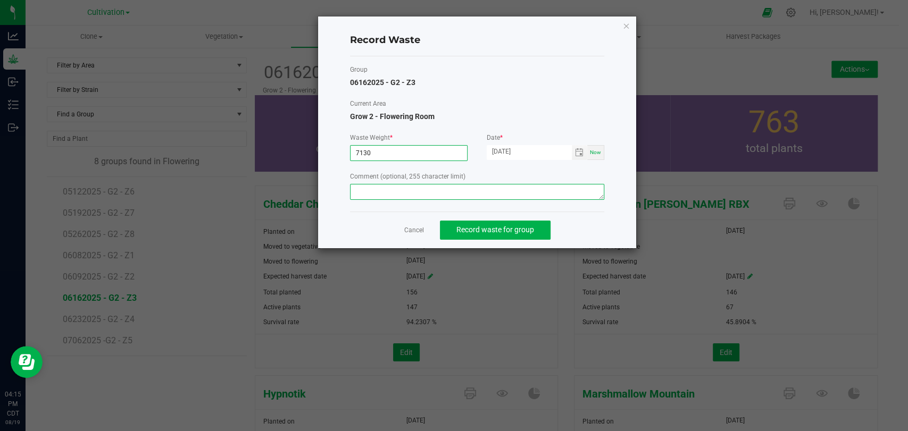
type input "7130.0000 g"
click at [517, 184] on textarea at bounding box center [477, 192] width 254 height 16
type textarea "Flower waste"
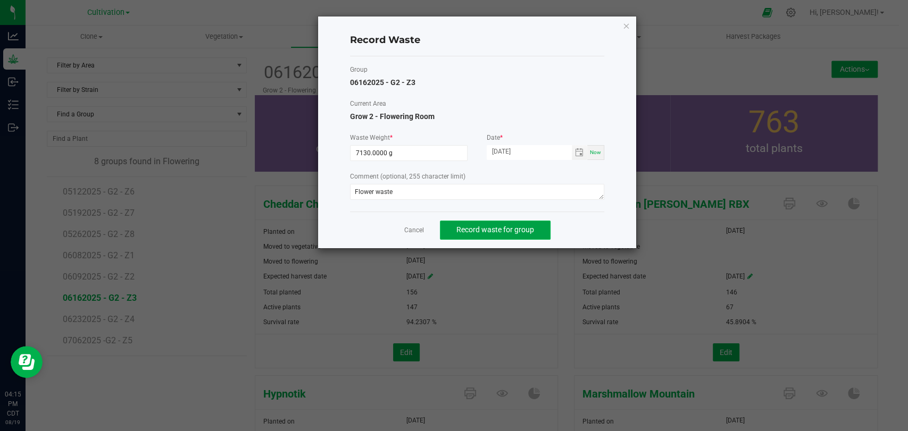
click at [510, 229] on span "Record waste for group" at bounding box center [495, 230] width 78 height 9
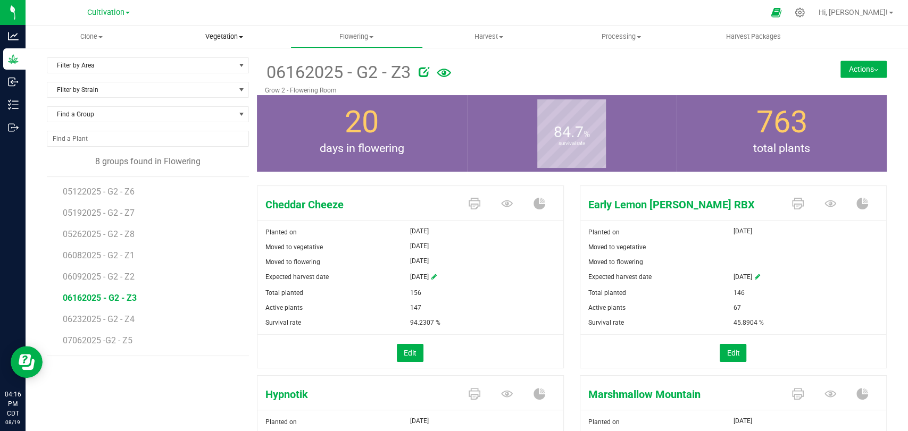
click at [233, 34] on span "Vegetation" at bounding box center [223, 37] width 131 height 10
click at [251, 92] on li "Mother groups" at bounding box center [224, 90] width 132 height 13
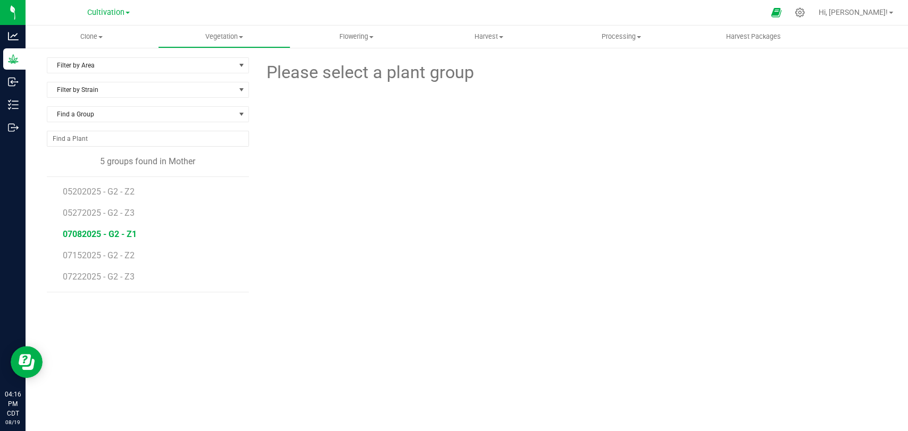
click at [116, 229] on span "07082025 - G2 - Z1" at bounding box center [100, 234] width 74 height 10
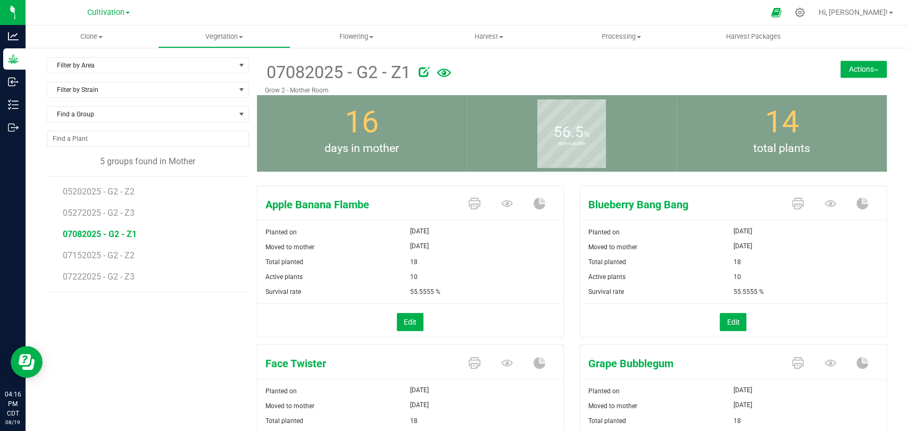
click at [861, 69] on button "Actions" at bounding box center [863, 69] width 46 height 17
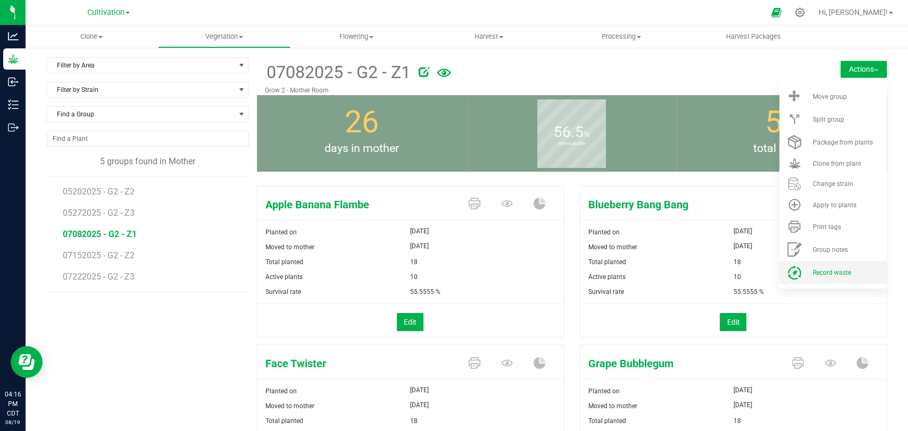
click at [825, 269] on span "Record waste" at bounding box center [831, 272] width 38 height 7
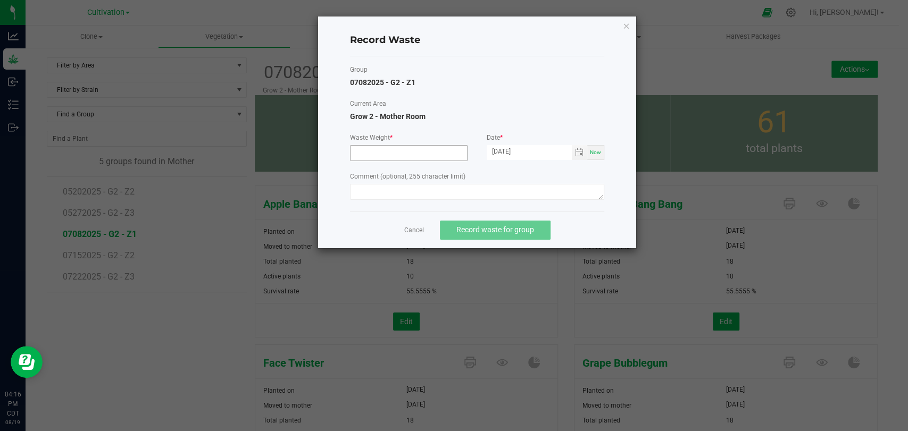
click at [433, 160] on form "Waste Weight * Date * 08/19/2025 Now Comment (optional, 255 character limit)" at bounding box center [477, 168] width 254 height 70
click at [434, 150] on input at bounding box center [408, 153] width 116 height 15
type input "3370.0000 g"
click at [538, 204] on div "Group 07082025 - G2 - Z1 Current Area Grow 2 - Mother Room Waste Weight * 3370.…" at bounding box center [477, 133] width 254 height 155
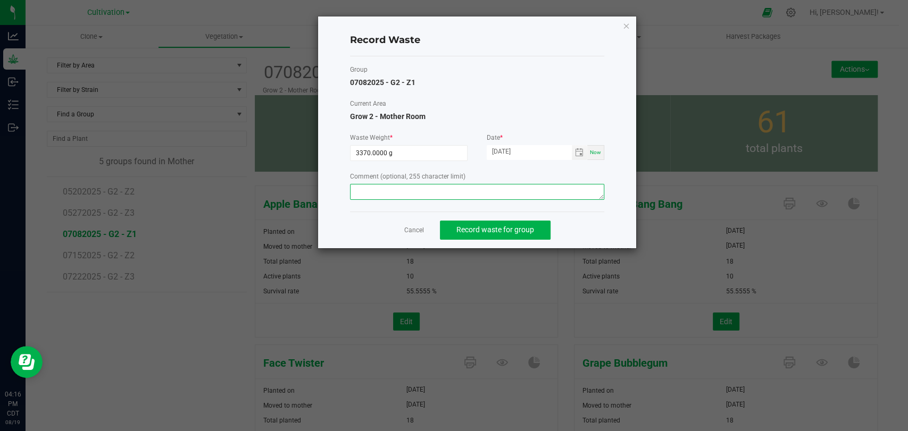
click at [538, 195] on textarea at bounding box center [477, 192] width 254 height 16
type textarea "<"
type textarea "Mom waste"
click at [506, 224] on button "Record waste for group" at bounding box center [495, 230] width 111 height 19
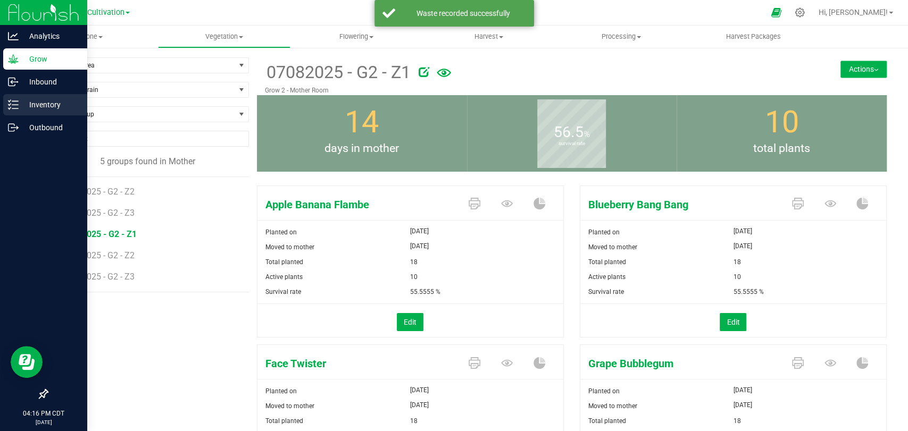
click at [19, 102] on p "Inventory" at bounding box center [51, 104] width 64 height 13
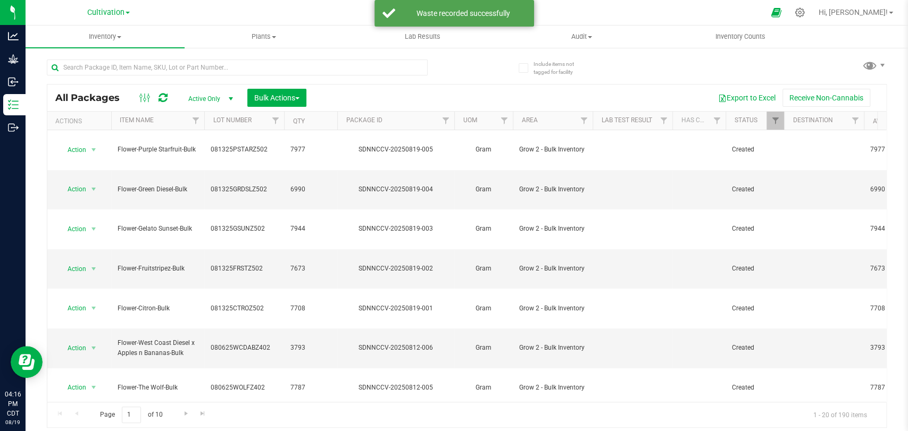
click at [260, 21] on div at bounding box center [476, 12] width 573 height 21
click at [263, 32] on span "Plants" at bounding box center [264, 37] width 158 height 10
click at [257, 78] on li "Waste log" at bounding box center [264, 77] width 159 height 13
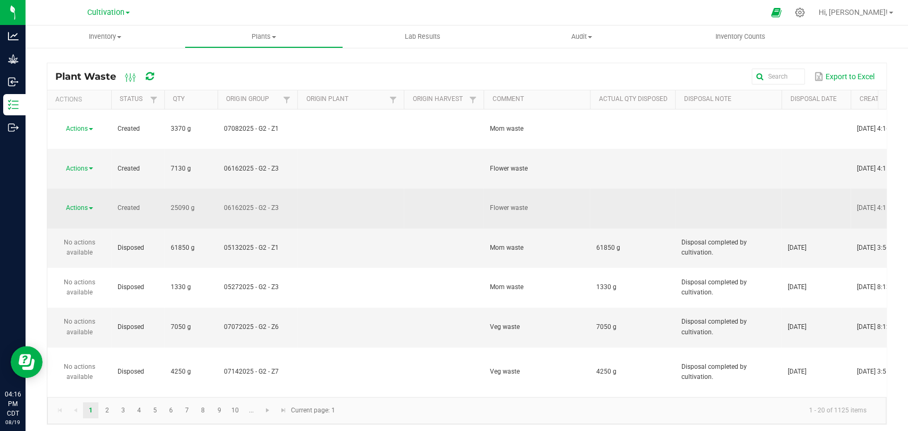
click at [85, 204] on span "Actions" at bounding box center [77, 207] width 22 height 7
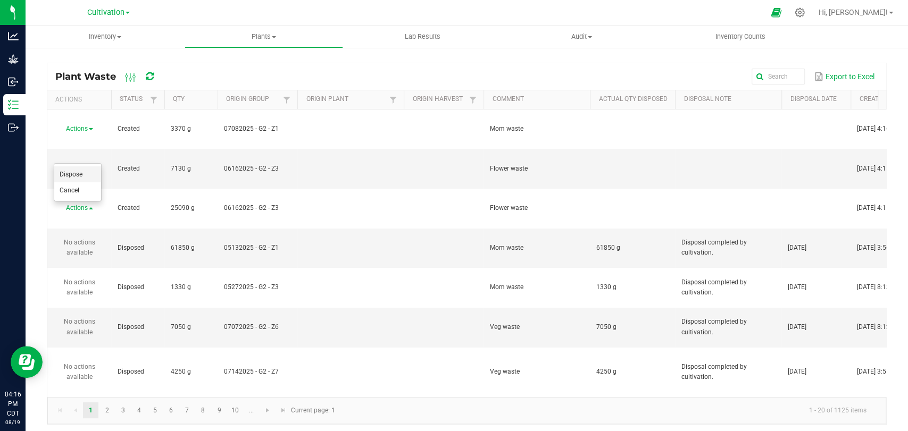
click at [84, 172] on li "Dispose" at bounding box center [77, 174] width 47 height 16
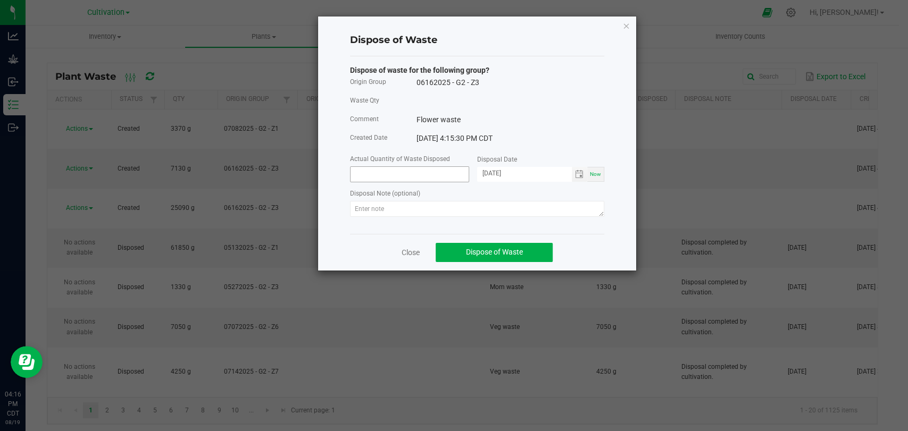
click at [438, 171] on input at bounding box center [409, 174] width 118 height 15
click at [578, 176] on span "Toggle calendar" at bounding box center [579, 174] width 9 height 9
type input "25090.0000 g"
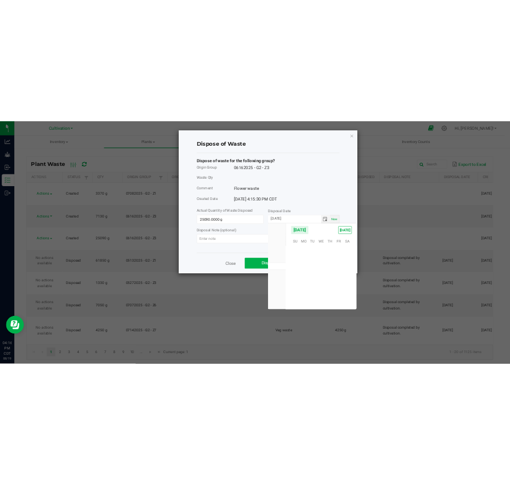
scroll to position [172388, 0]
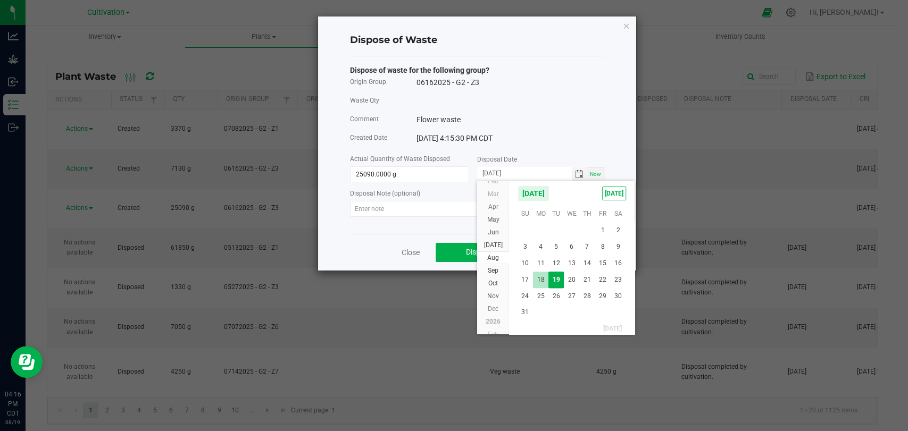
click at [542, 278] on span "18" at bounding box center [540, 280] width 15 height 16
type input "[DATE]"
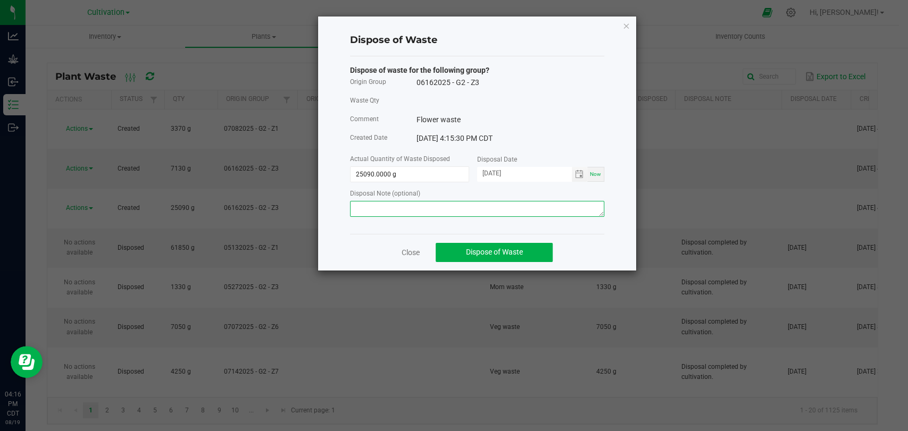
click at [486, 201] on textarea at bounding box center [477, 209] width 254 height 16
type textarea "Disposal completed by cultivation."
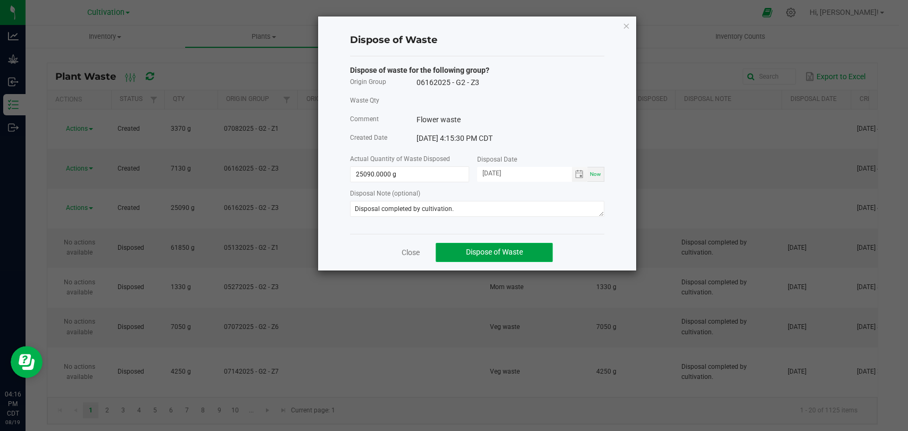
click at [505, 244] on button "Dispose of Waste" at bounding box center [494, 252] width 117 height 19
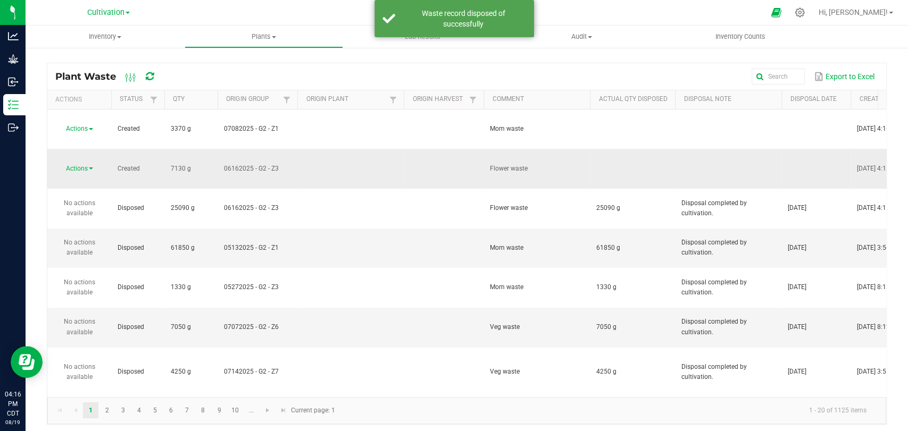
click at [92, 165] on link "Actions" at bounding box center [79, 168] width 27 height 7
click at [94, 148] on li "Dispose" at bounding box center [77, 155] width 47 height 16
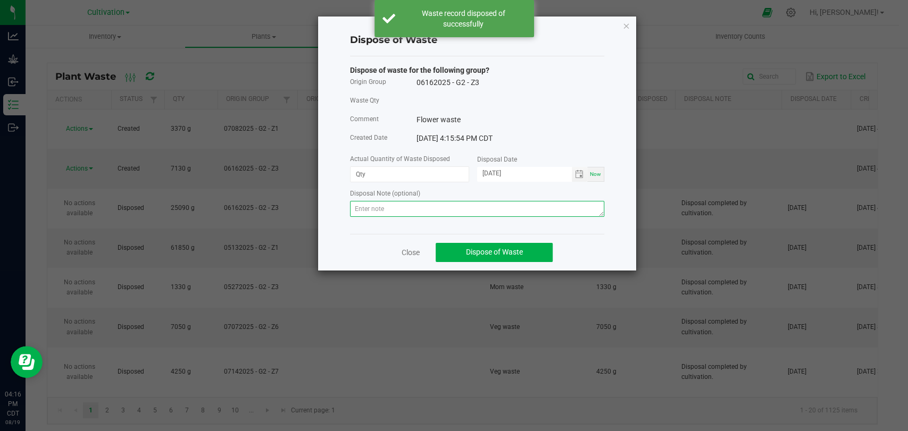
click at [400, 213] on textarea at bounding box center [477, 209] width 254 height 16
paste textarea "Disposal completed by cultivation."
type textarea "Disposal completed by cultivation."
click at [427, 174] on input at bounding box center [409, 174] width 118 height 15
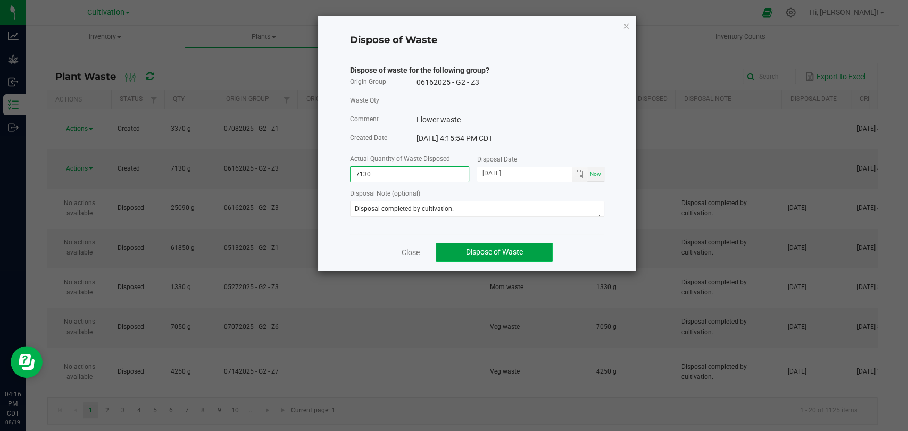
type input "7130.0000 g"
click at [502, 249] on span "Dispose of Waste" at bounding box center [494, 252] width 57 height 9
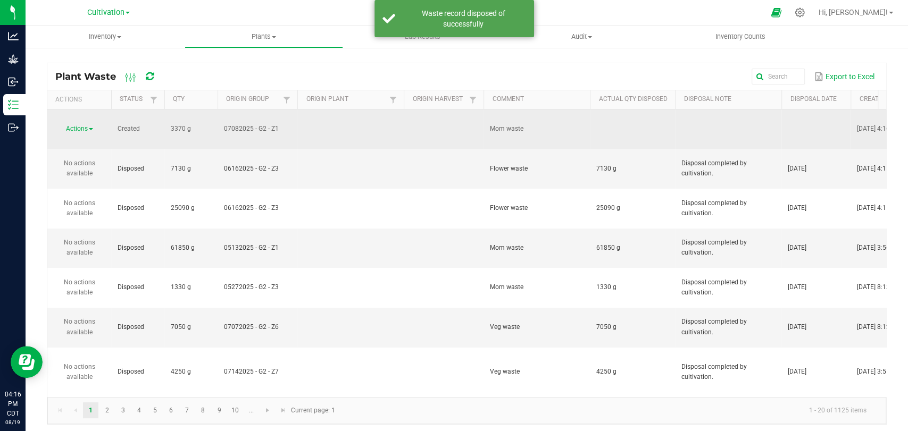
click at [84, 125] on span "Actions" at bounding box center [77, 128] width 22 height 7
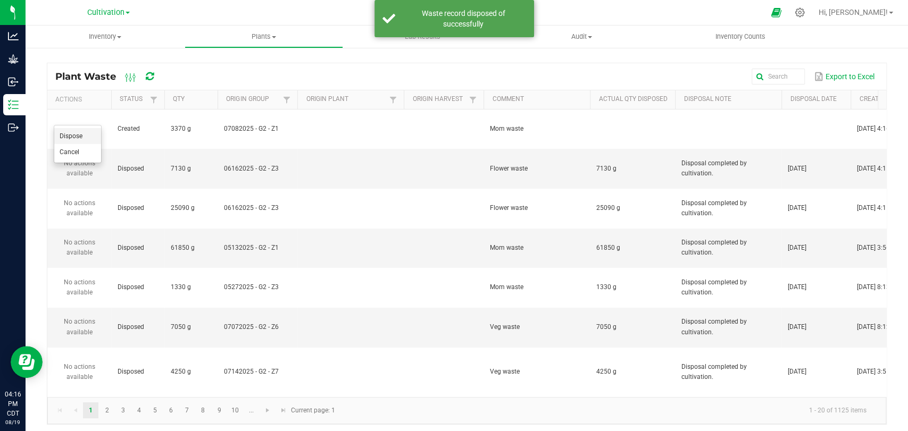
click at [87, 132] on li "Dispose" at bounding box center [77, 136] width 47 height 16
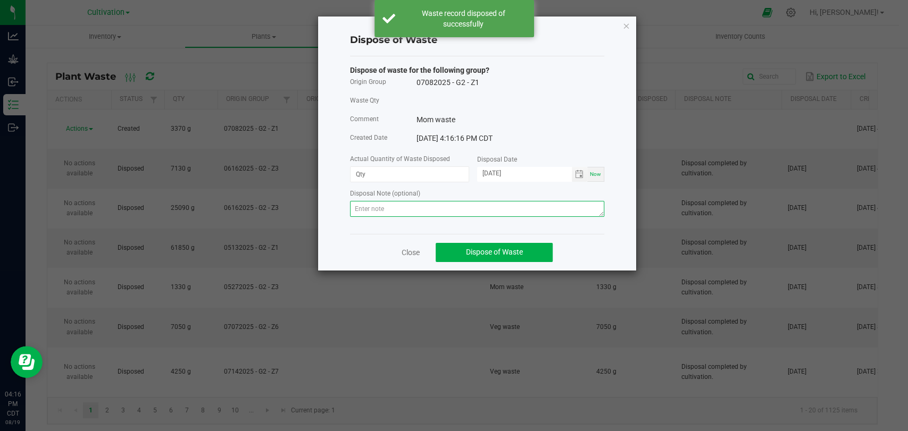
click at [431, 210] on textarea at bounding box center [477, 209] width 254 height 16
paste textarea "Disposal completed by cultivation."
type textarea "Disposal completed by cultivation."
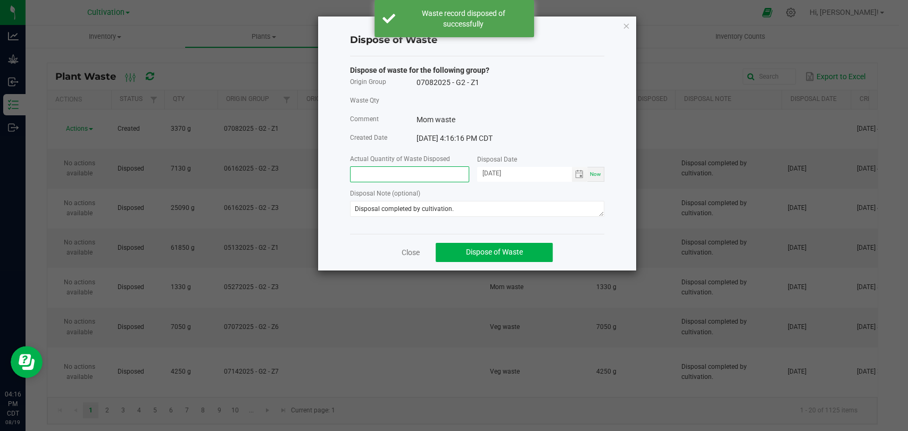
click at [416, 173] on input at bounding box center [409, 174] width 118 height 15
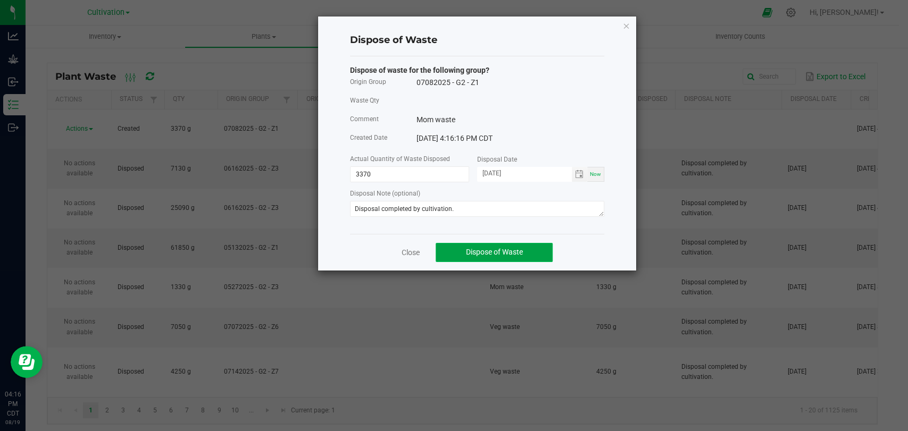
type input "3370.0000 g"
click at [528, 246] on button "Dispose of Waste" at bounding box center [494, 252] width 117 height 19
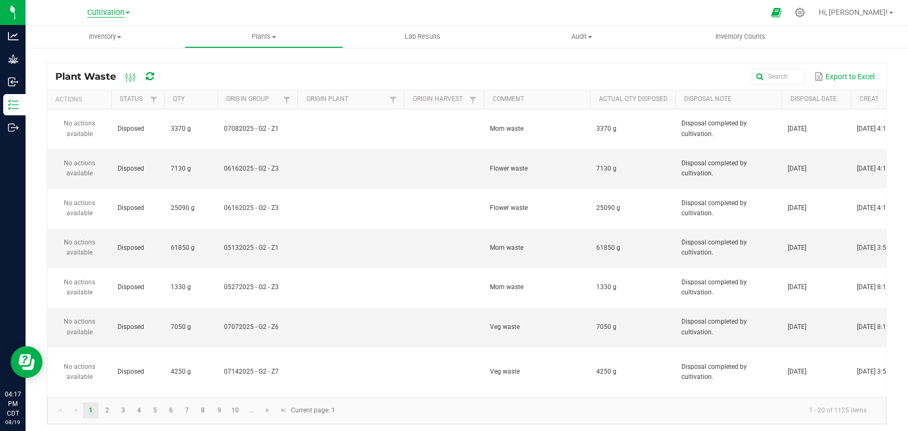
click at [121, 9] on span "Cultivation" at bounding box center [105, 13] width 37 height 10
click at [89, 65] on link "Retail" at bounding box center [108, 66] width 155 height 14
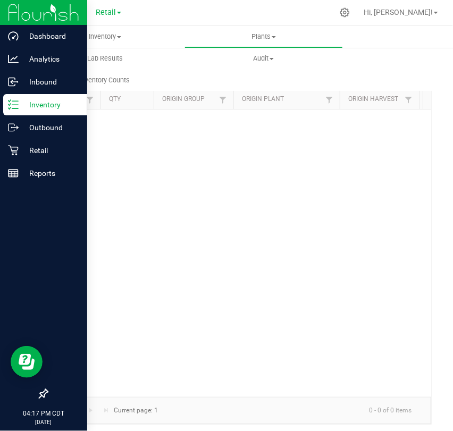
click at [22, 103] on p "Inventory" at bounding box center [51, 104] width 64 height 13
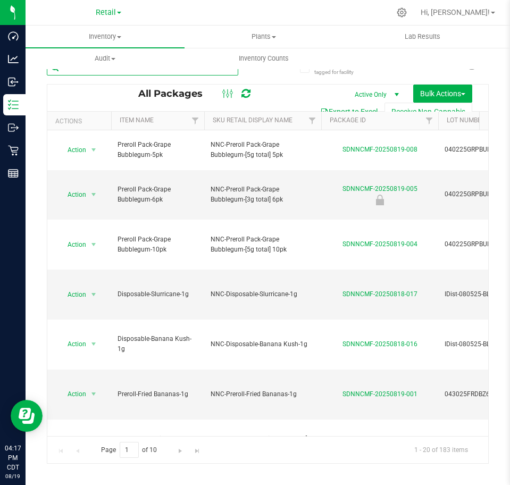
click at [148, 72] on input "text" at bounding box center [142, 68] width 191 height 16
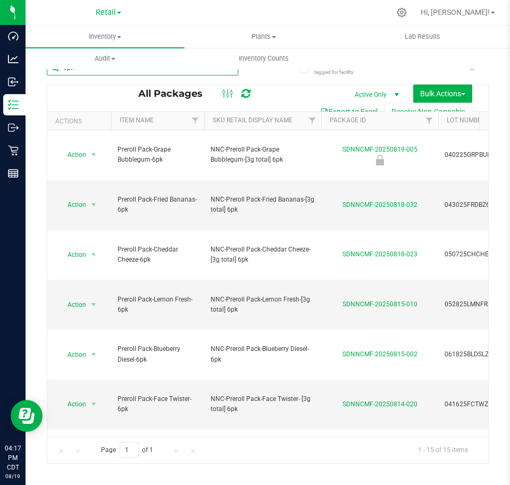
type input "6pk"
click at [171, 119] on th "Item Name" at bounding box center [157, 121] width 93 height 19
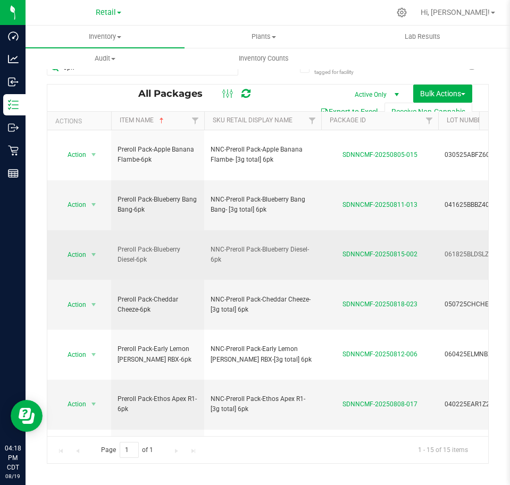
drag, startPoint x: 148, startPoint y: 209, endPoint x: 154, endPoint y: 197, distance: 13.3
click at [154, 245] on span "Preroll Pack-Blueberry Diesel-6pk" at bounding box center [158, 255] width 80 height 20
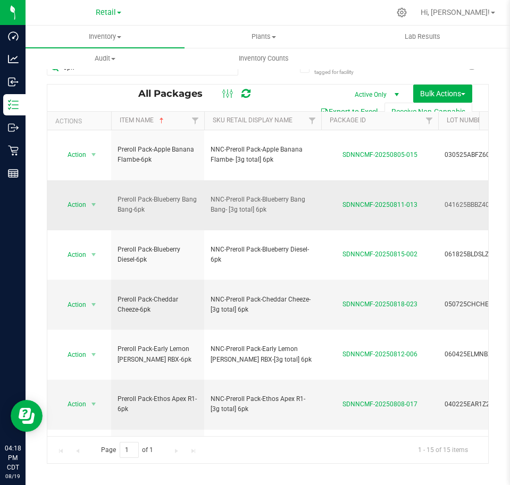
copy span "Blueberry Diesel-6pk"
drag, startPoint x: 162, startPoint y: 237, endPoint x: 155, endPoint y: 230, distance: 9.8
click at [155, 295] on span "Preroll Pack-Cheddar Cheeze-6pk" at bounding box center [158, 305] width 80 height 20
copy span "Cheddar Cheeze-6pk"
drag, startPoint x: 136, startPoint y: 327, endPoint x: 154, endPoint y: 315, distance: 21.5
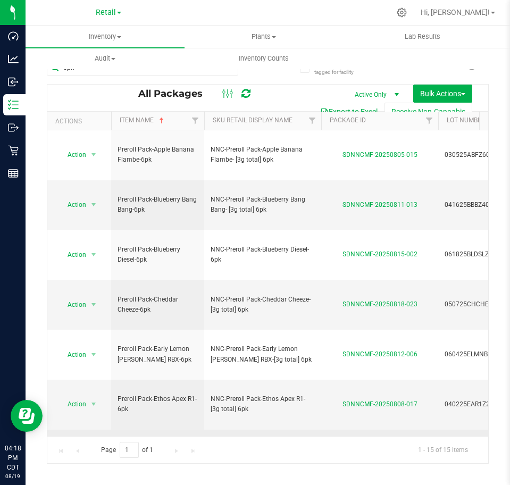
click at [154, 431] on span "Preroll Pack-Face Twister-6pk" at bounding box center [158, 454] width 80 height 20
copy span "Face Twister-6pk"
click at [179, 430] on td "Preroll Pack-Face Twister-6pk" at bounding box center [157, 455] width 93 height 50
drag, startPoint x: 136, startPoint y: 360, endPoint x: 154, endPoint y: 347, distance: 22.4
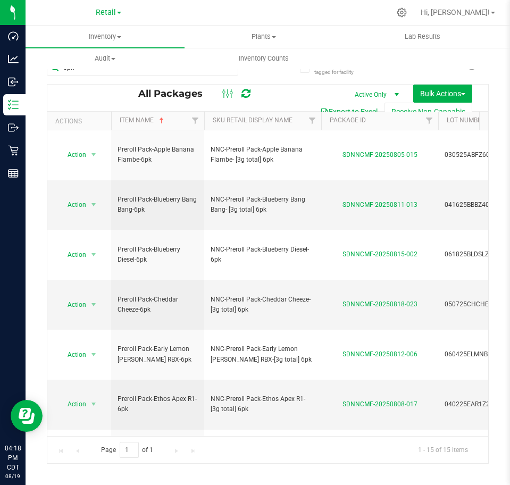
copy span "Fried Bananas-6pk"
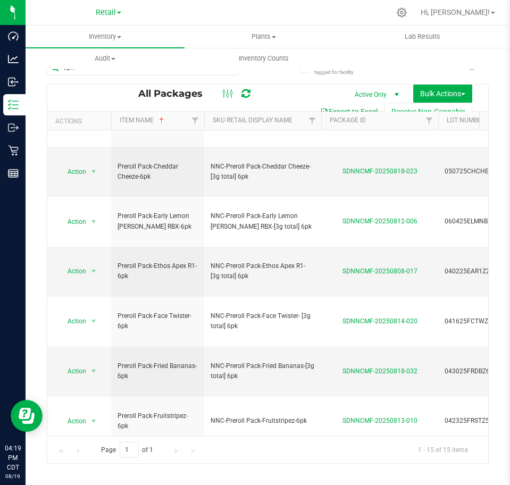
scroll to position [141, 0]
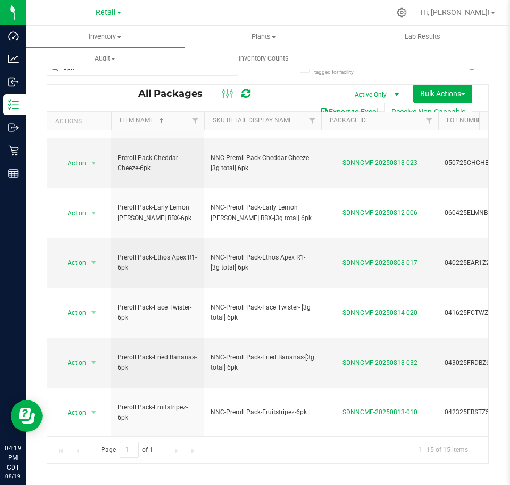
drag, startPoint x: 148, startPoint y: 360, endPoint x: 155, endPoint y: 347, distance: 14.3
copy span "Lemon Fresh-6pk"
click at [173, 64] on uib-tab-heading "Audit Inventory auditing Package history" at bounding box center [105, 58] width 158 height 21
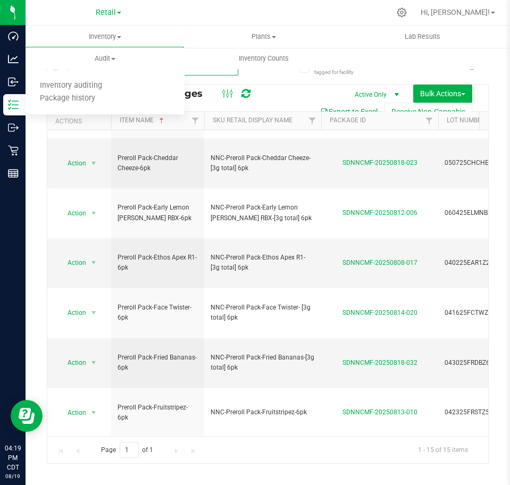
drag, startPoint x: 191, startPoint y: 71, endPoint x: -1, endPoint y: 78, distance: 192.1
click at [0, 78] on html "Dashboard Analytics Inbound Inventory Outbound Retail Reports 04:19 PM CDT 08/1…" at bounding box center [255, 242] width 510 height 485
type input "1"
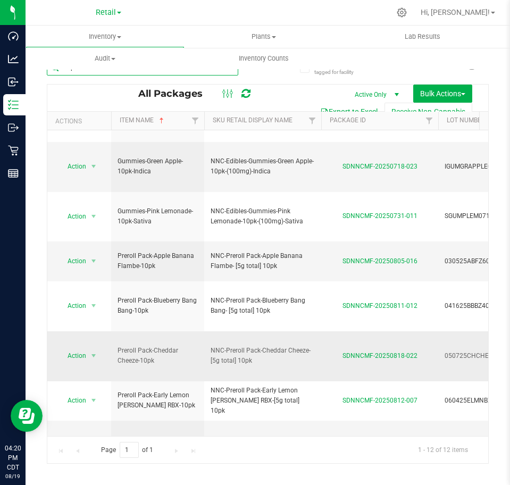
scroll to position [57, 0]
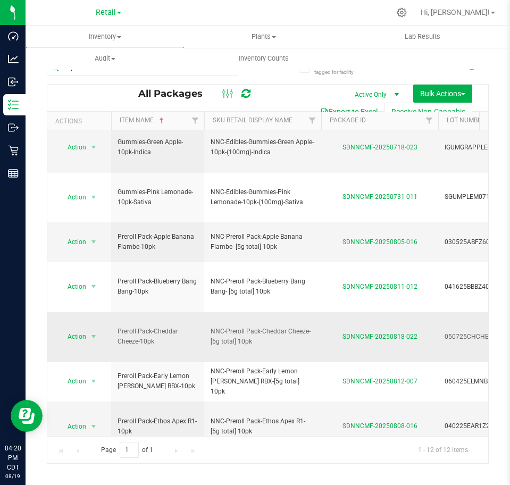
drag, startPoint x: 161, startPoint y: 238, endPoint x: 155, endPoint y: 228, distance: 12.4
click at [155, 327] on span "Preroll Pack-Cheddar Cheeze-10pk" at bounding box center [158, 337] width 80 height 20
copy span "Cheddar Cheeze-10pk"
drag, startPoint x: 162, startPoint y: 331, endPoint x: 155, endPoint y: 321, distance: 13.0
click at [155, 431] on span "Preroll Pack-Face Twister-10pk" at bounding box center [158, 476] width 80 height 20
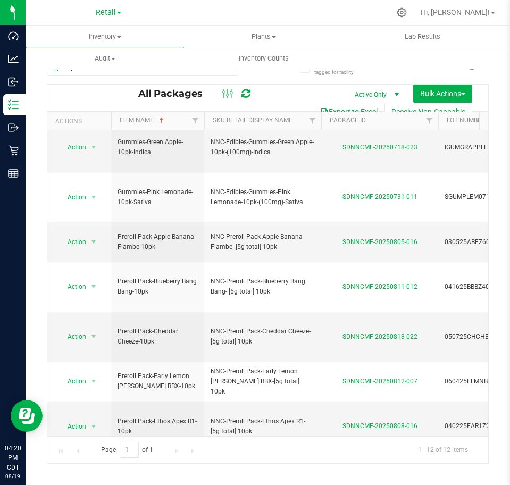
copy span "Face Twister-10pk"
drag, startPoint x: 149, startPoint y: 357, endPoint x: 155, endPoint y: 348, distance: 11.0
copy span "Fried Bananas-10pk"
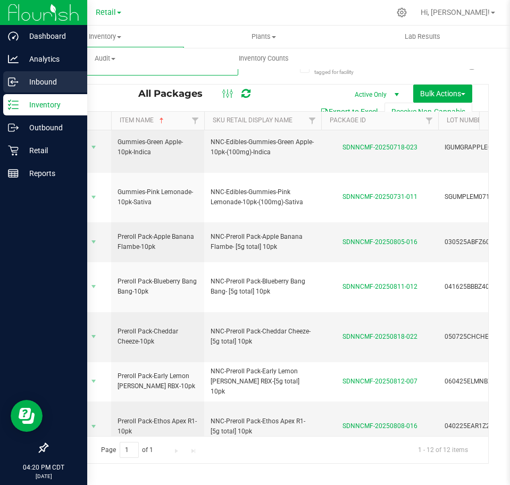
drag, startPoint x: 188, startPoint y: 71, endPoint x: 24, endPoint y: 75, distance: 163.9
click at [24, 75] on div "Dashboard Analytics Inbound Inventory Outbound Retail Reports 04:20 PM CDT 08/1…" at bounding box center [255, 242] width 510 height 485
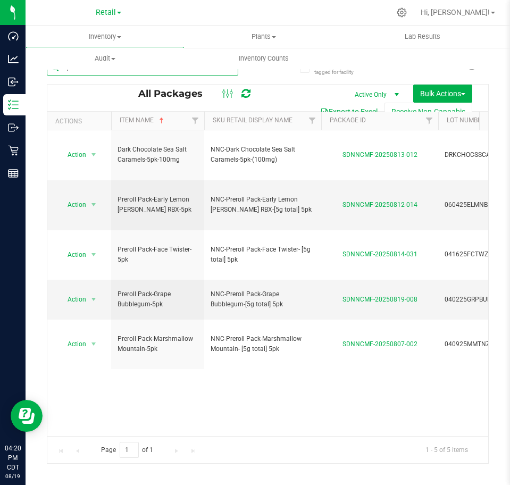
type input "5pk"
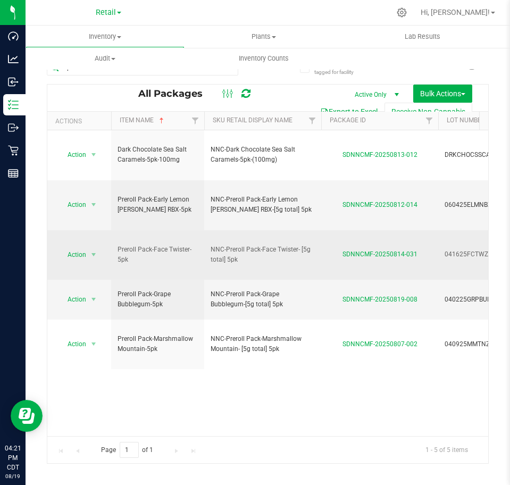
drag, startPoint x: 167, startPoint y: 207, endPoint x: 153, endPoint y: 196, distance: 18.5
click at [153, 245] on span "Preroll Pack-Face Twister-5pk" at bounding box center [158, 255] width 80 height 20
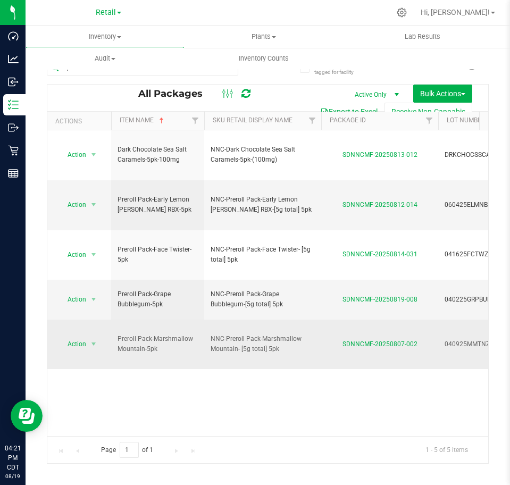
copy span "Face Twister-5pk"
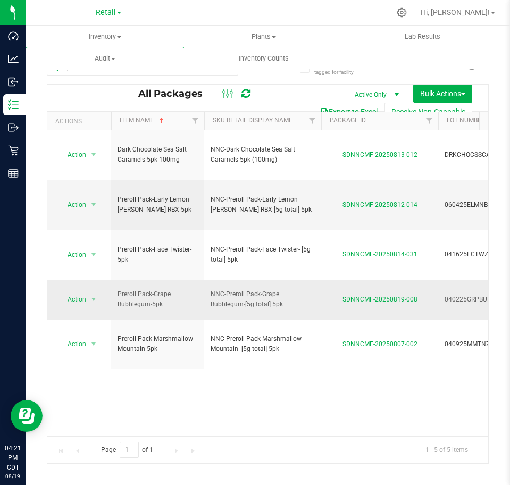
drag, startPoint x: 166, startPoint y: 235, endPoint x: 153, endPoint y: 230, distance: 14.3
click at [153, 289] on span "Preroll Pack-Grape Bubblegum-5pk" at bounding box center [158, 299] width 80 height 20
copy span "Grape Bubblegum-5pk"
